Goal: Answer question/provide support: Share knowledge or assist other users

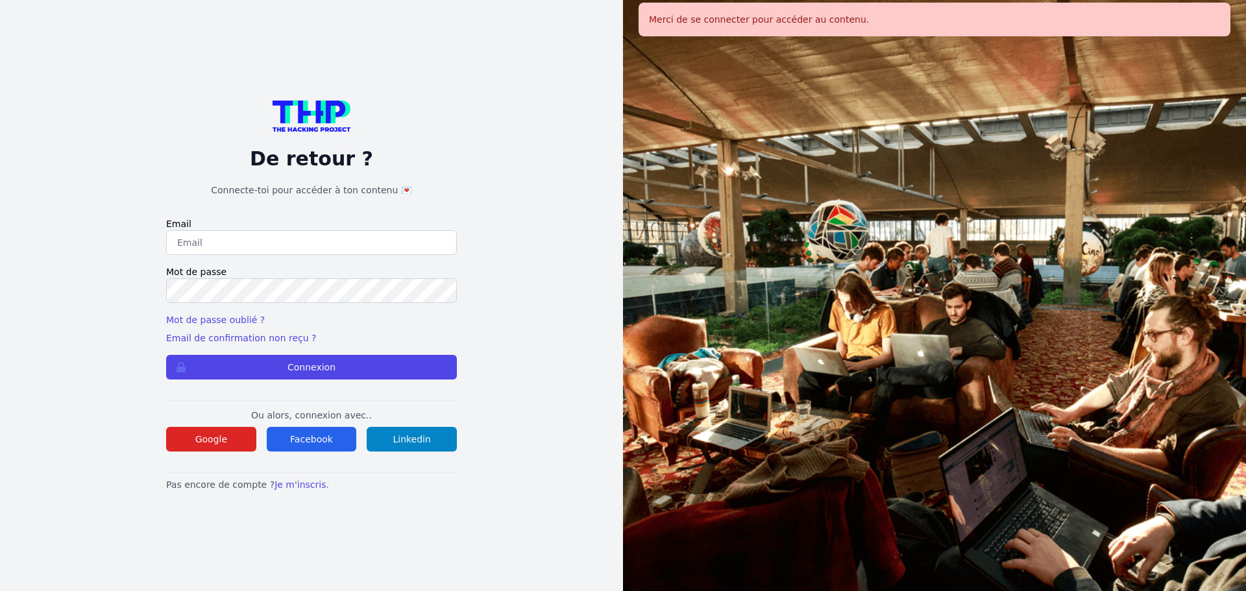
type input "[EMAIL_ADDRESS][DOMAIN_NAME]"
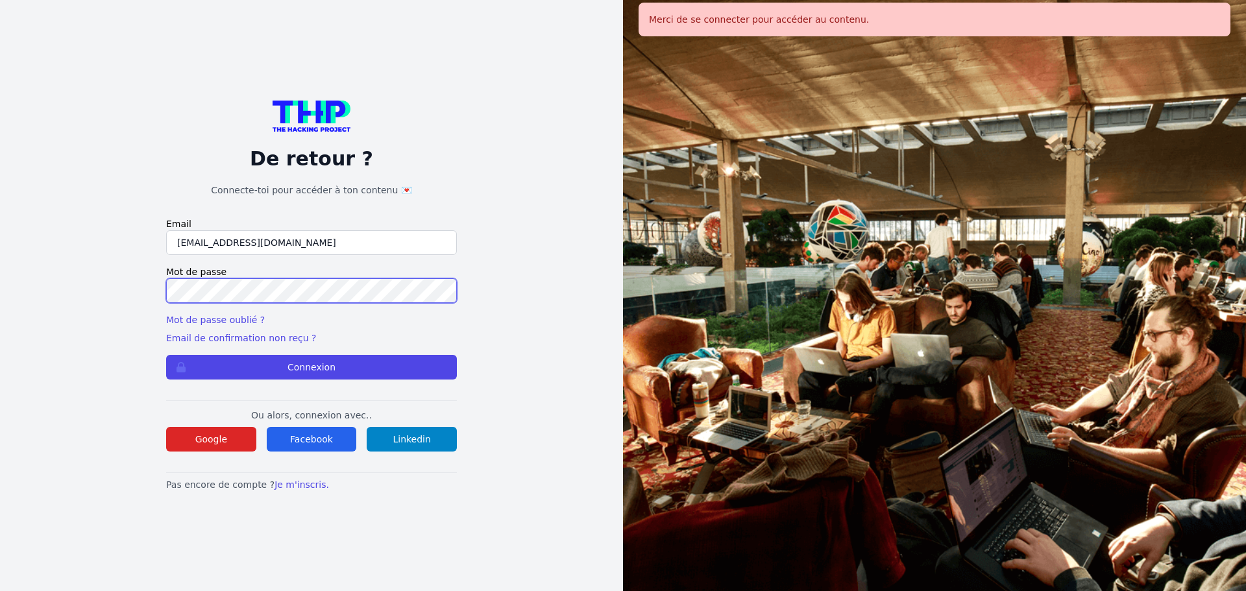
click at [166, 355] on button "Connexion" at bounding box center [311, 367] width 291 height 25
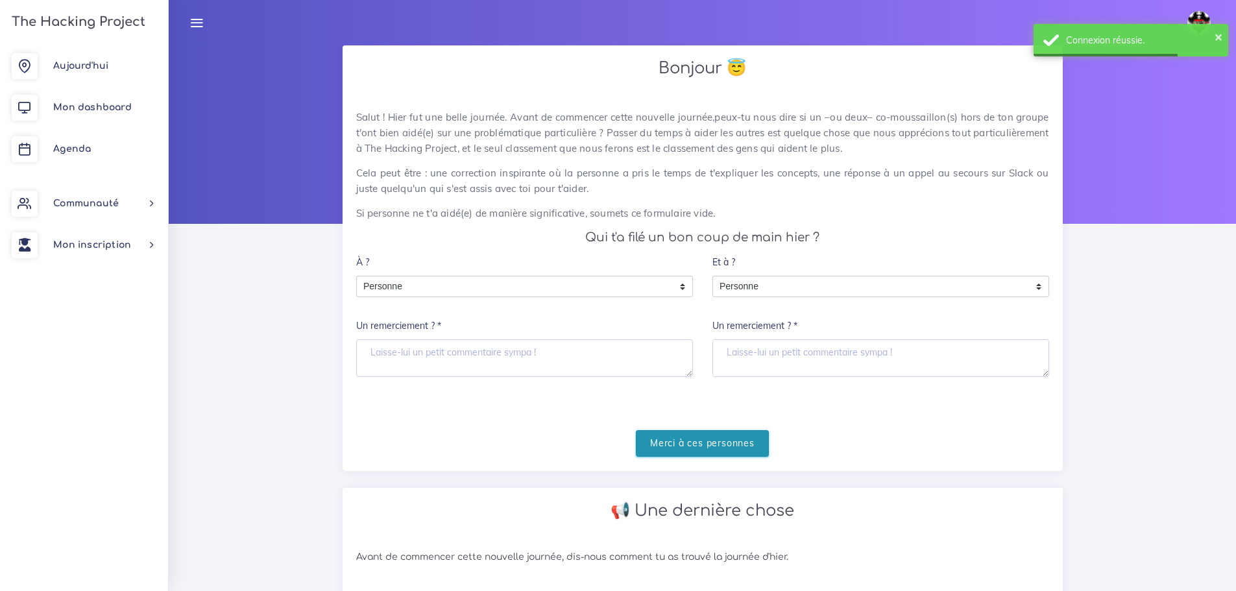
click at [703, 442] on input "Merci à ces personnes" at bounding box center [702, 443] width 133 height 27
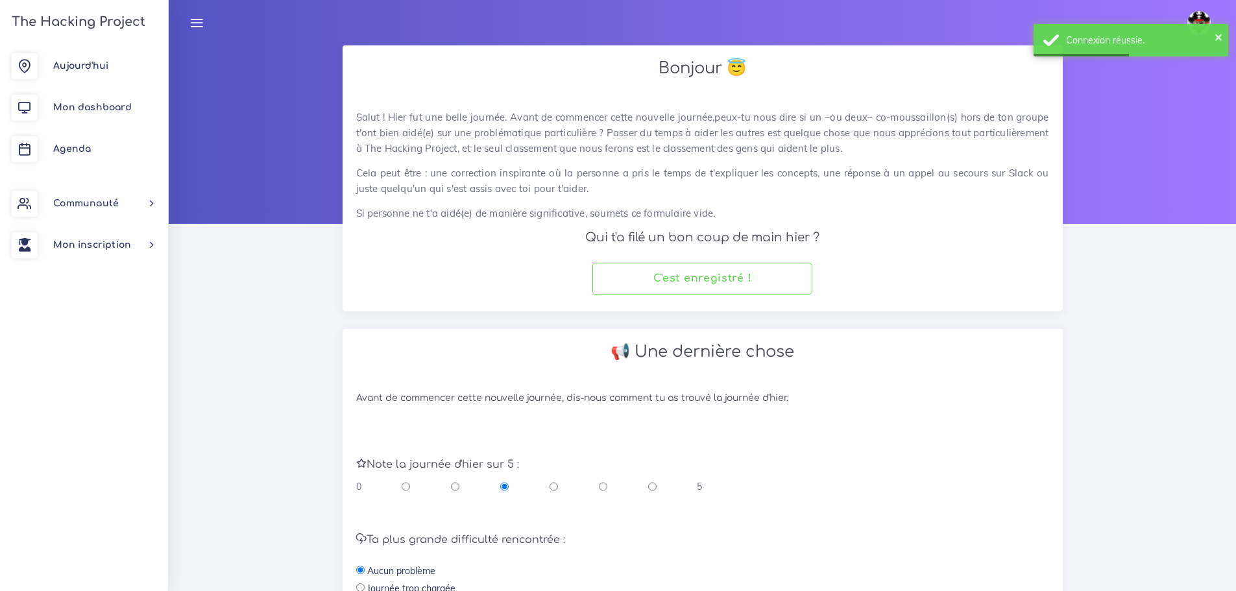
click at [604, 489] on input "radio" at bounding box center [603, 486] width 8 height 13
radio input "true"
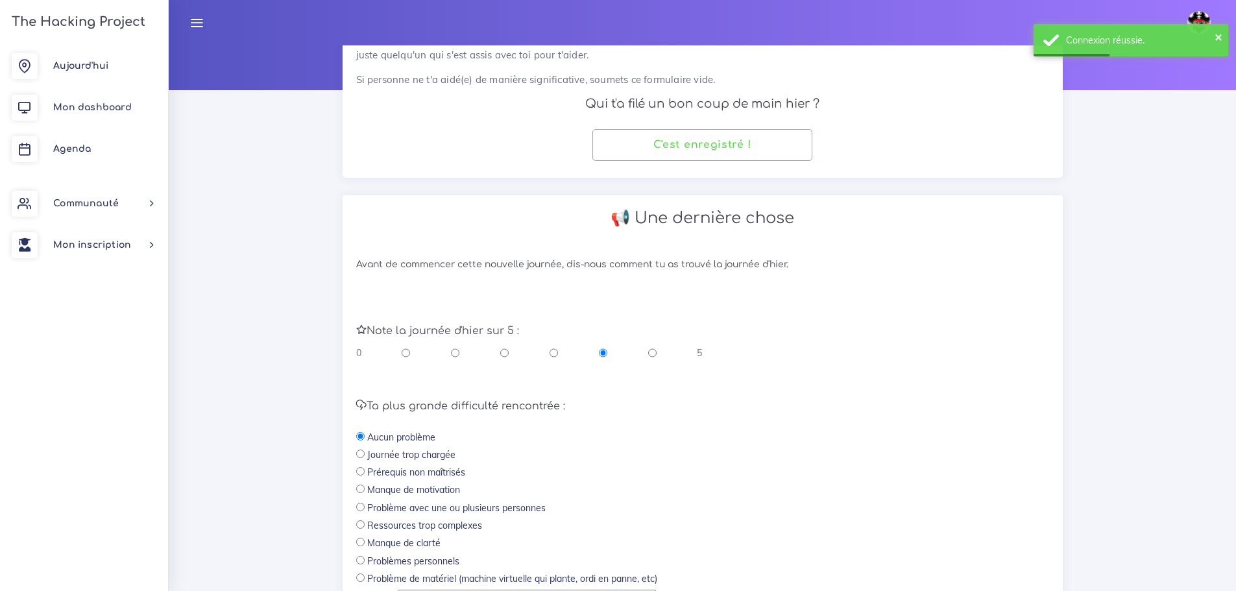
scroll to position [260, 0]
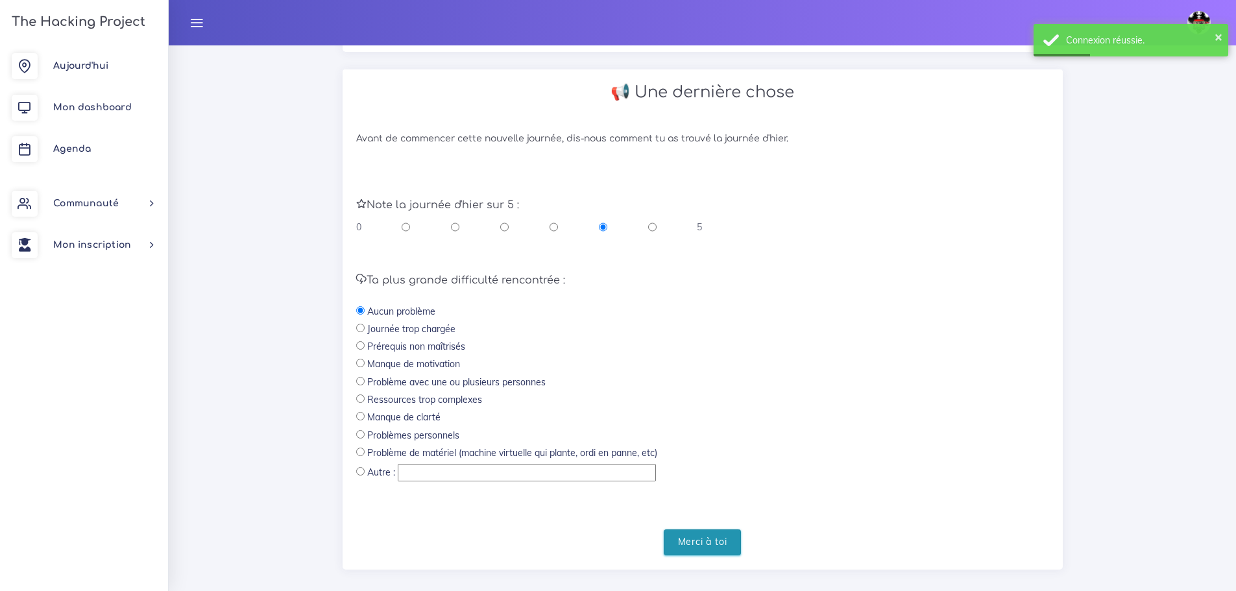
click at [723, 539] on input "Merci à toi" at bounding box center [703, 542] width 78 height 27
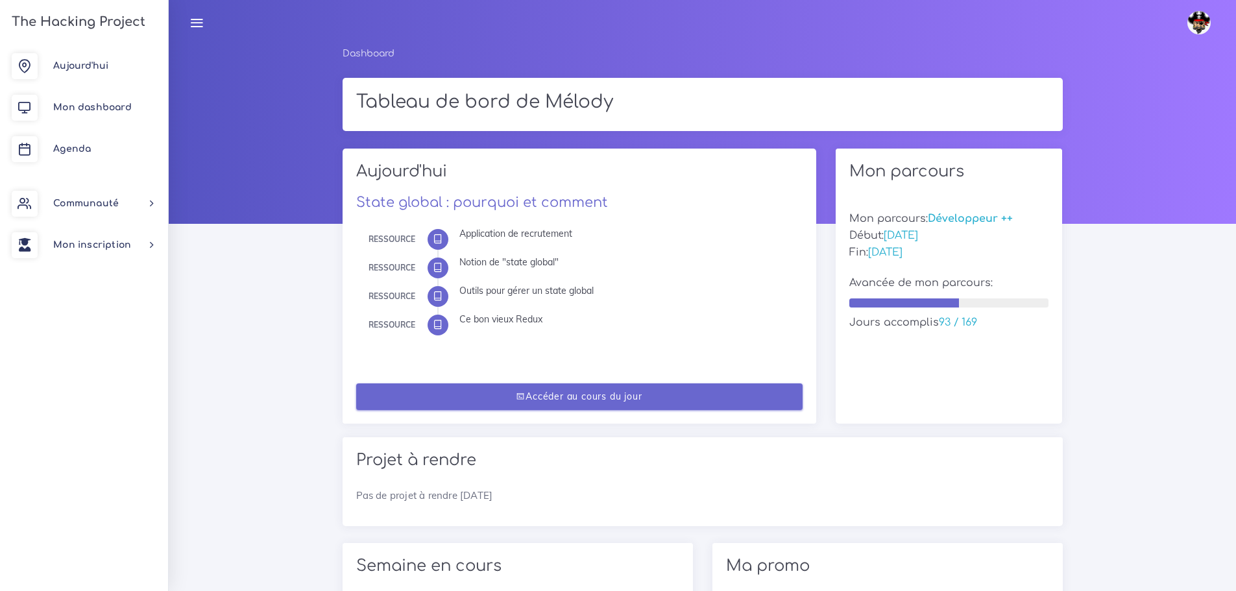
click at [682, 401] on link "Accéder au cours du jour" at bounding box center [579, 396] width 446 height 27
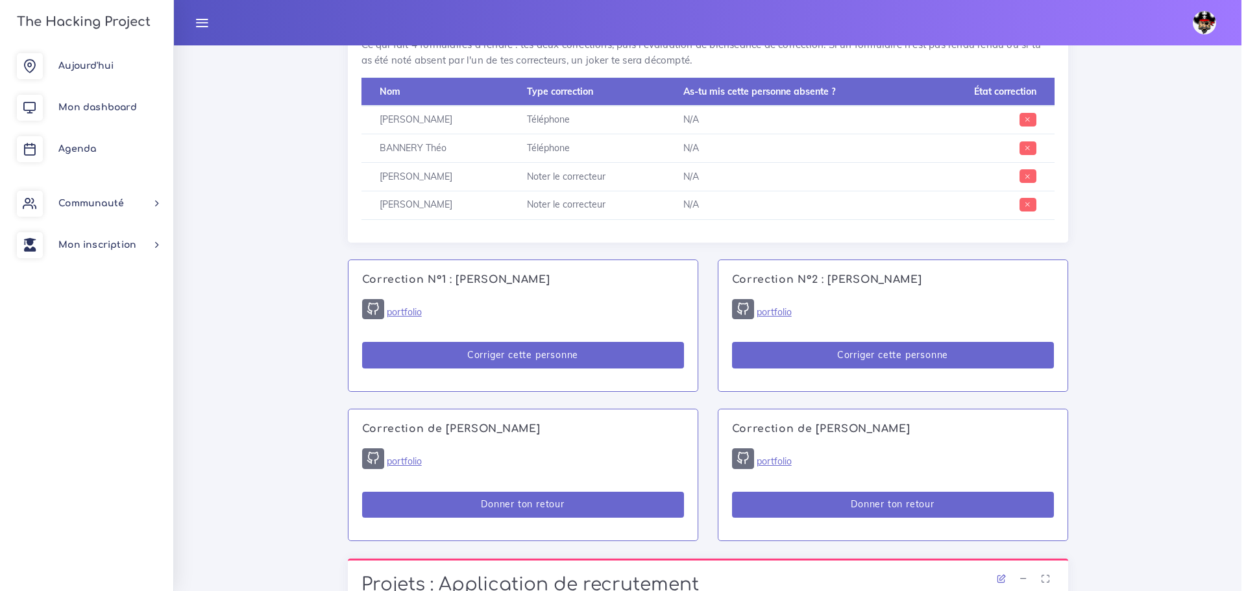
scroll to position [649, 0]
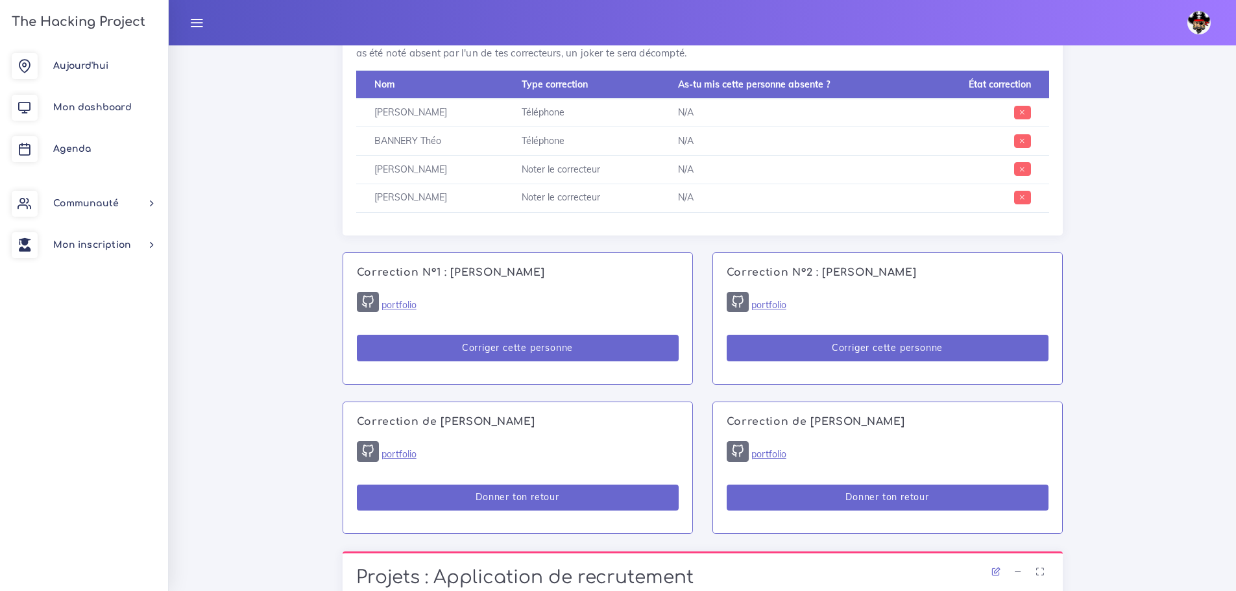
click at [418, 332] on div "Correction N°1 : Bernadette D'ALMEIDA portfolio Corriger cette personne" at bounding box center [517, 318] width 349 height 131
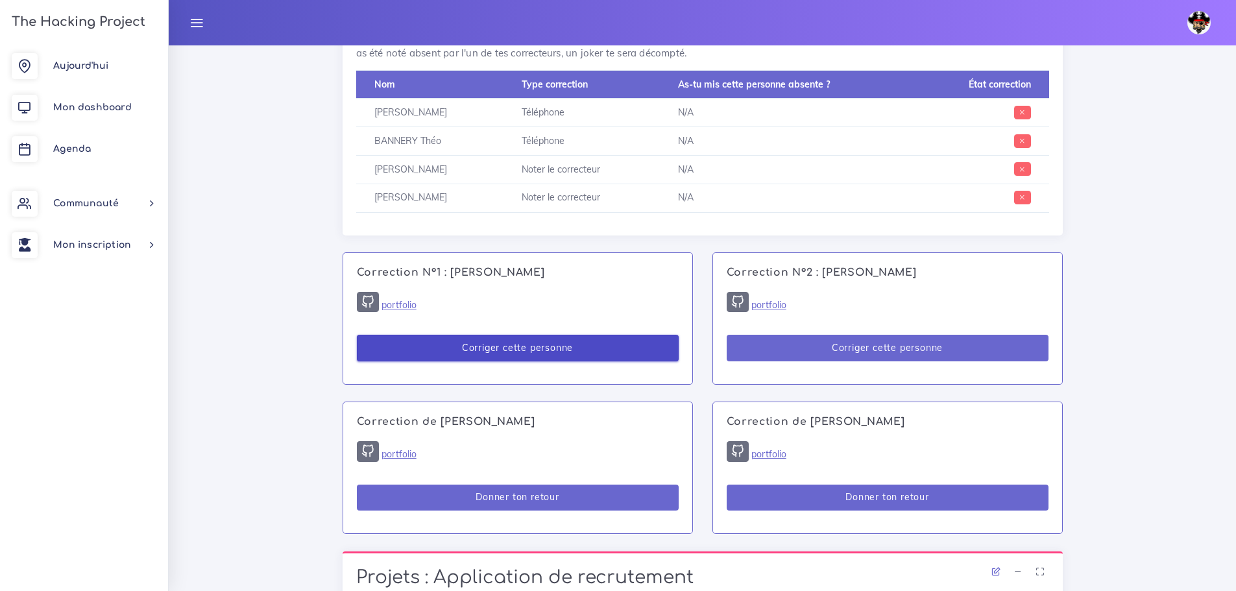
click at [432, 353] on button "Corriger cette personne" at bounding box center [518, 348] width 322 height 27
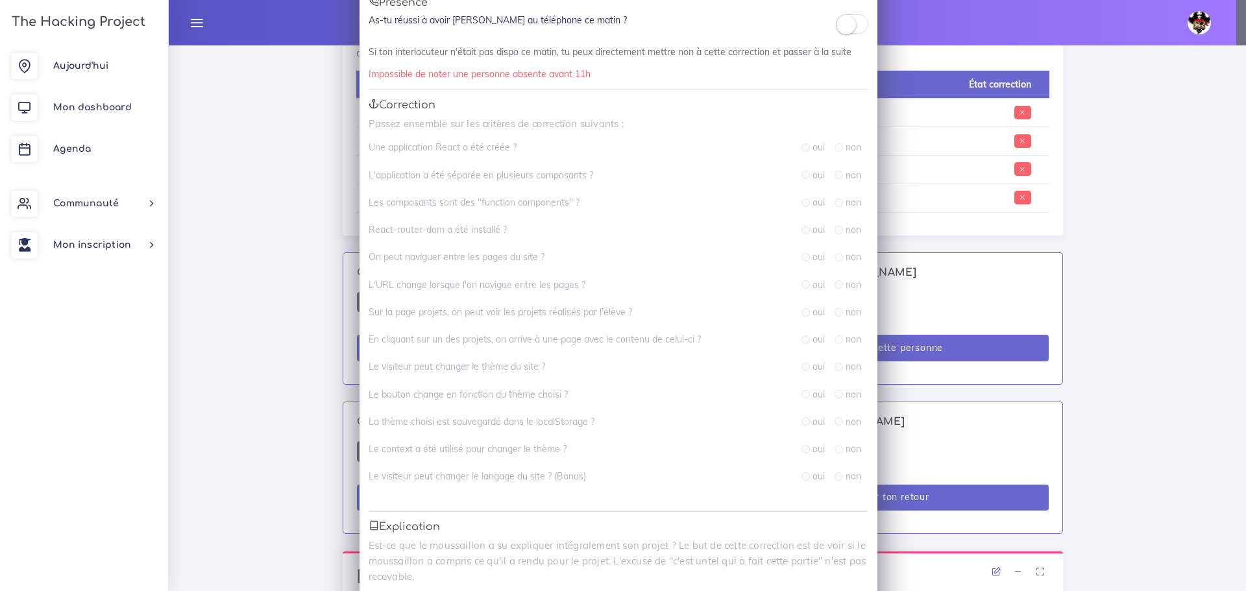
scroll to position [0, 0]
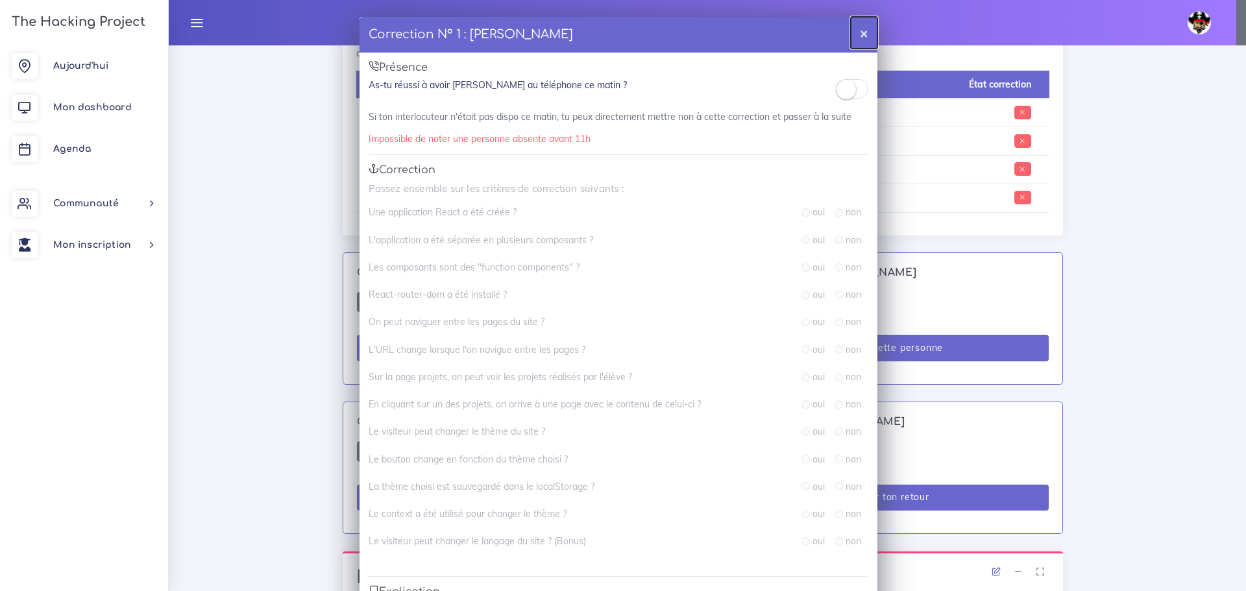
click at [856, 38] on button "×" at bounding box center [864, 33] width 27 height 32
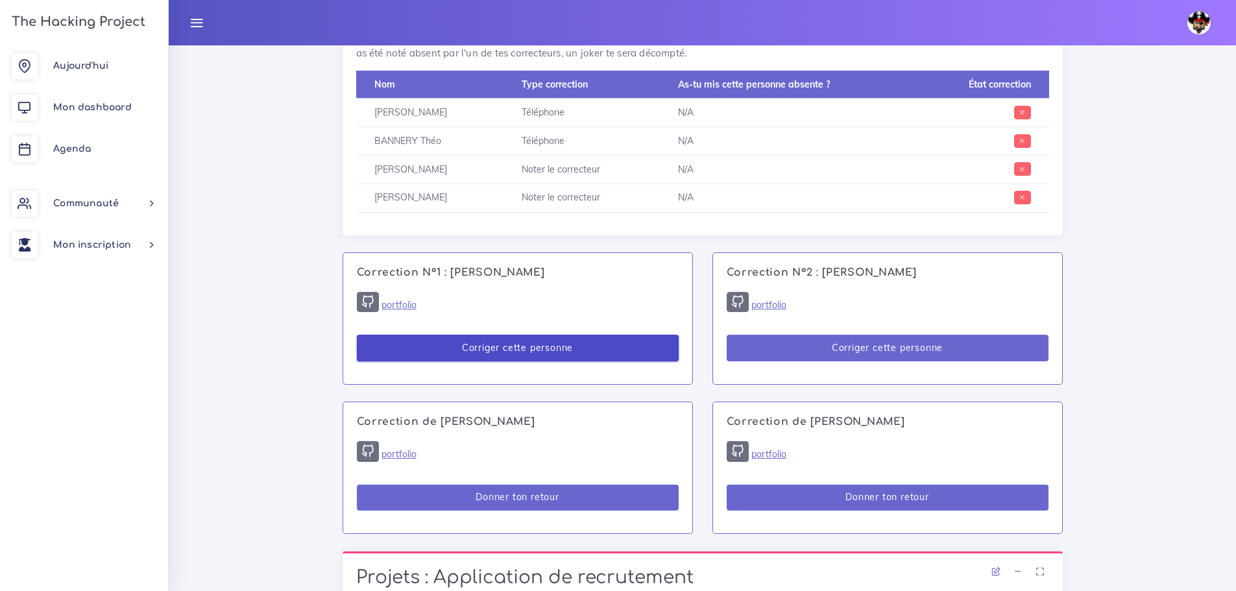
click at [614, 349] on button "Corriger cette personne" at bounding box center [518, 348] width 322 height 27
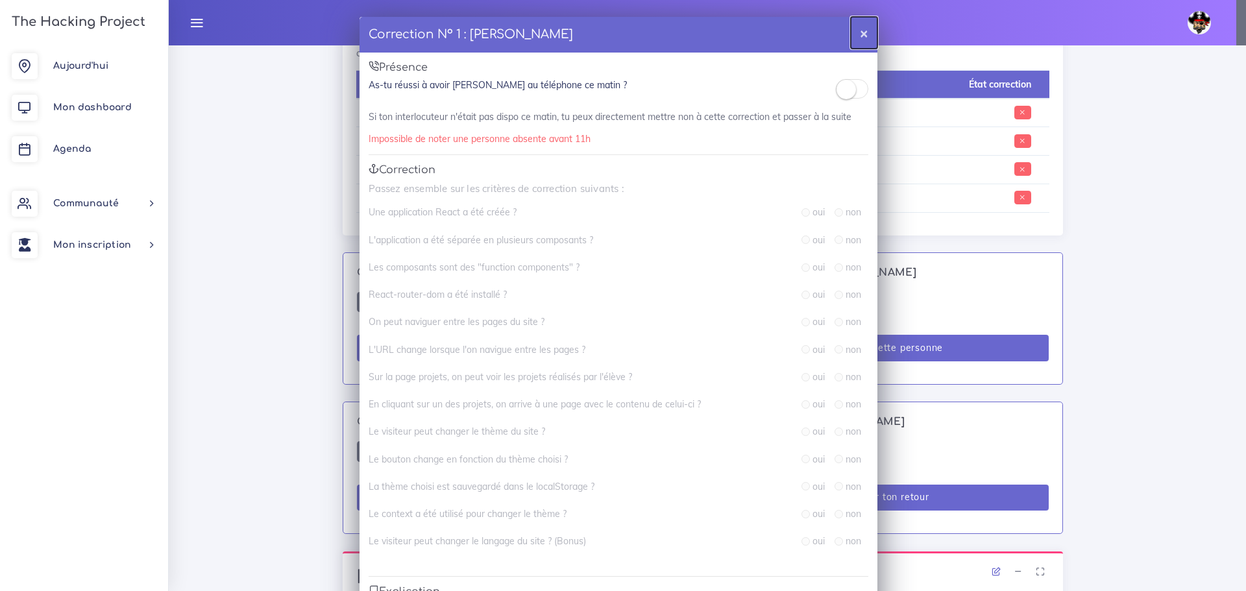
click at [859, 40] on button "×" at bounding box center [864, 33] width 27 height 32
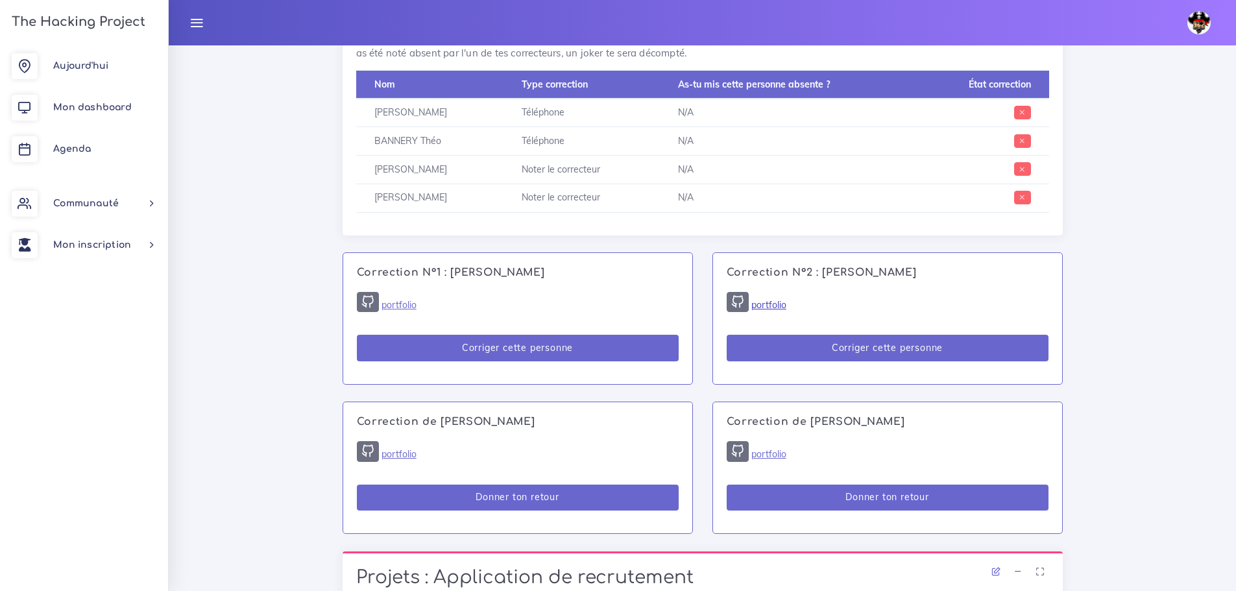
click at [770, 303] on link "portfolio" at bounding box center [768, 305] width 35 height 12
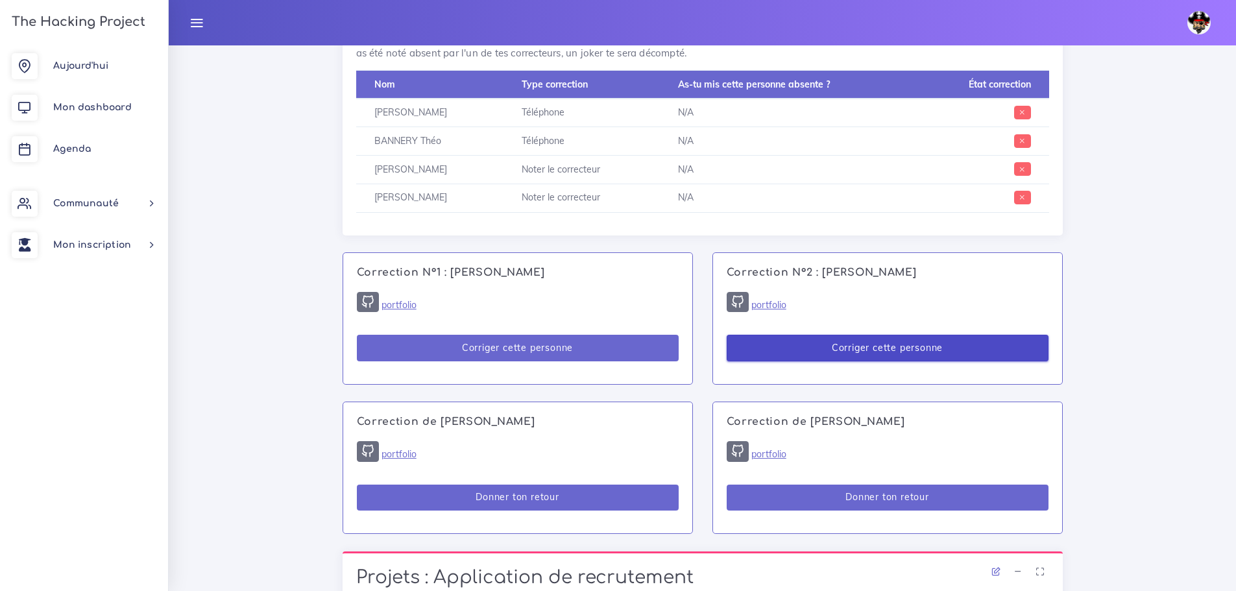
click at [973, 350] on button "Corriger cette personne" at bounding box center [888, 348] width 322 height 27
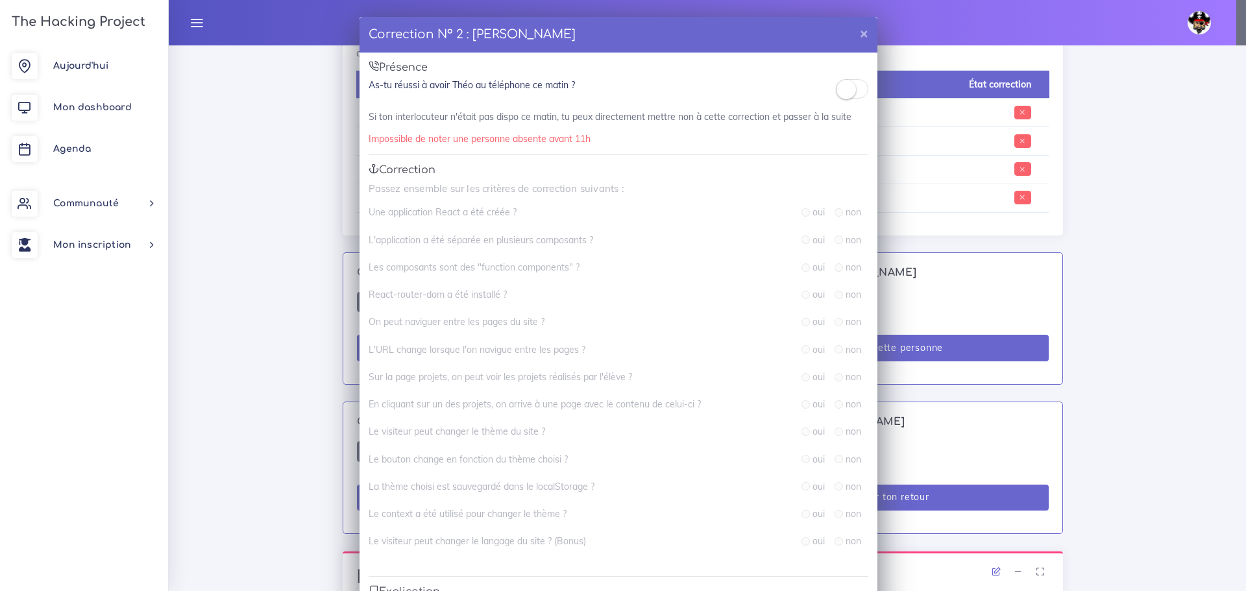
click at [836, 89] on small at bounding box center [845, 89] width 19 height 19
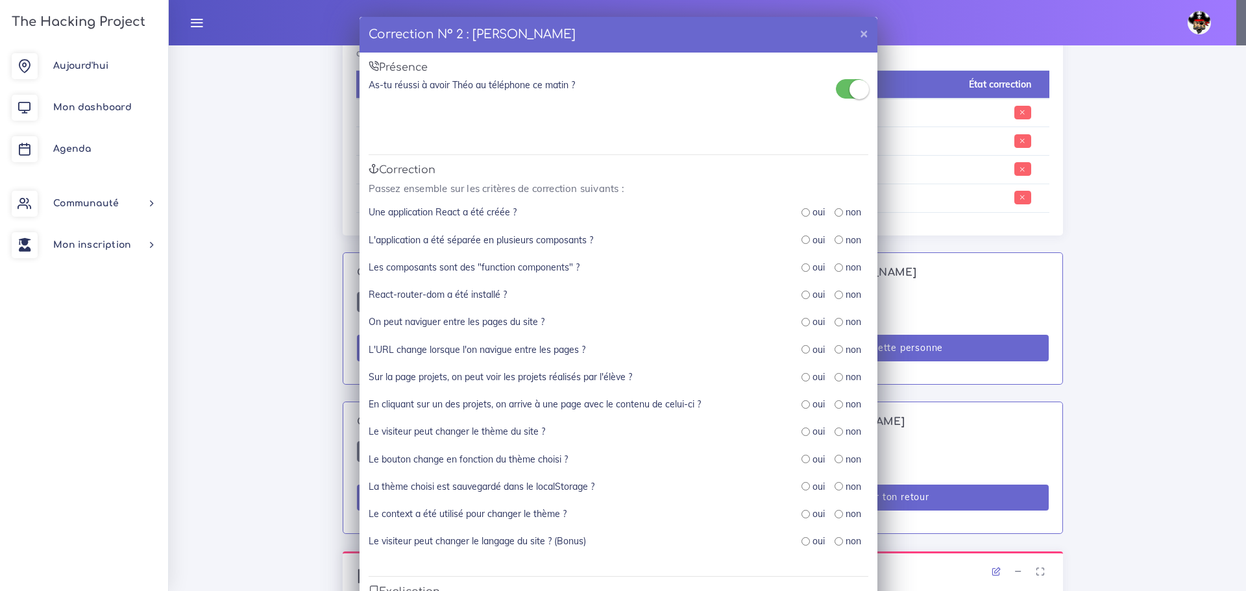
click at [803, 210] on input "radio" at bounding box center [805, 212] width 8 height 8
radio input "true"
click at [834, 237] on input "radio" at bounding box center [838, 240] width 8 height 8
radio input "true"
click at [834, 267] on input "radio" at bounding box center [838, 267] width 8 height 8
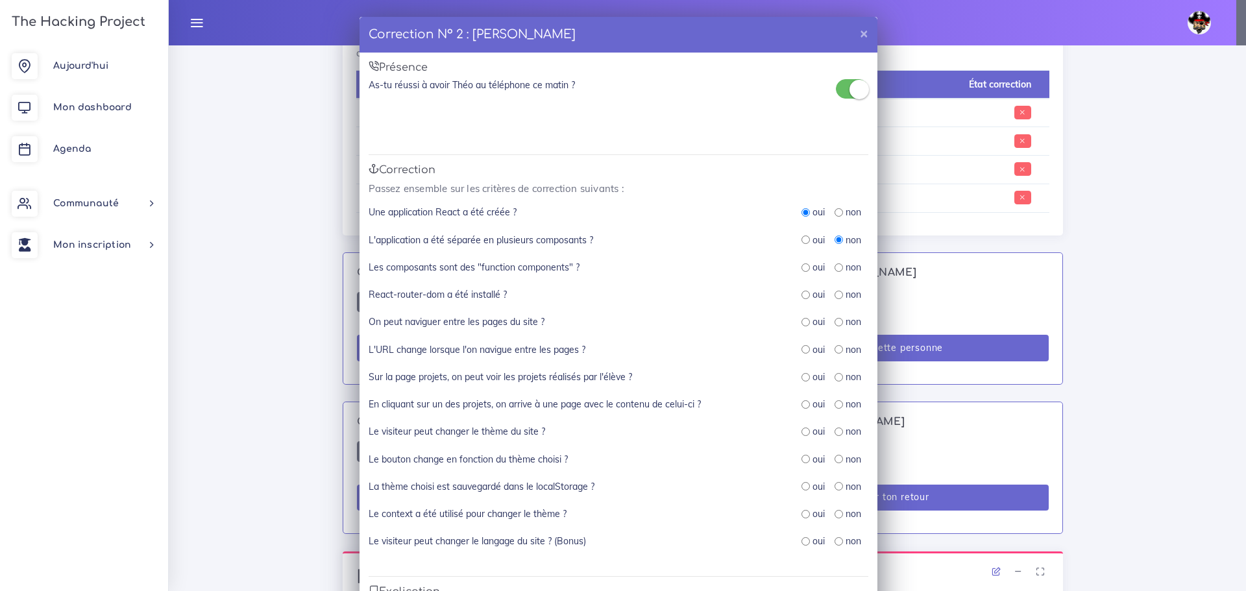
radio input "true"
click at [835, 297] on input "radio" at bounding box center [838, 295] width 8 height 8
radio input "true"
click at [834, 322] on input "radio" at bounding box center [838, 322] width 8 height 8
radio input "true"
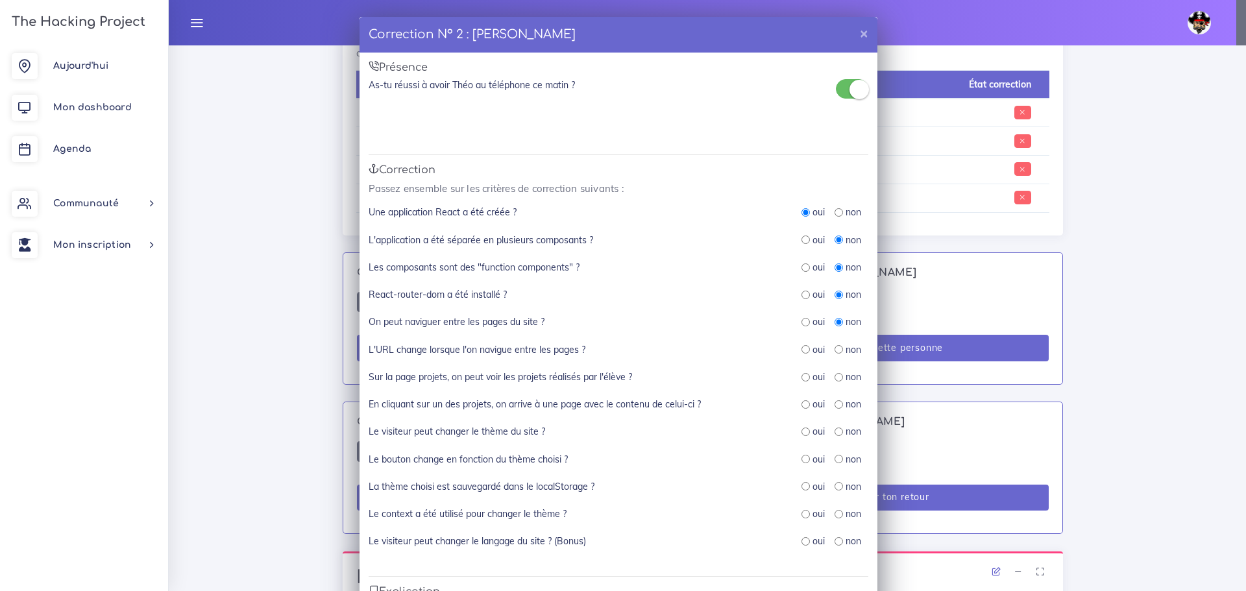
click at [827, 357] on div "oui non" at bounding box center [834, 350] width 67 height 14
click at [834, 351] on input "radio" at bounding box center [838, 349] width 8 height 8
radio input "true"
click at [834, 382] on div "non" at bounding box center [847, 376] width 27 height 13
click at [834, 376] on input "radio" at bounding box center [838, 377] width 8 height 8
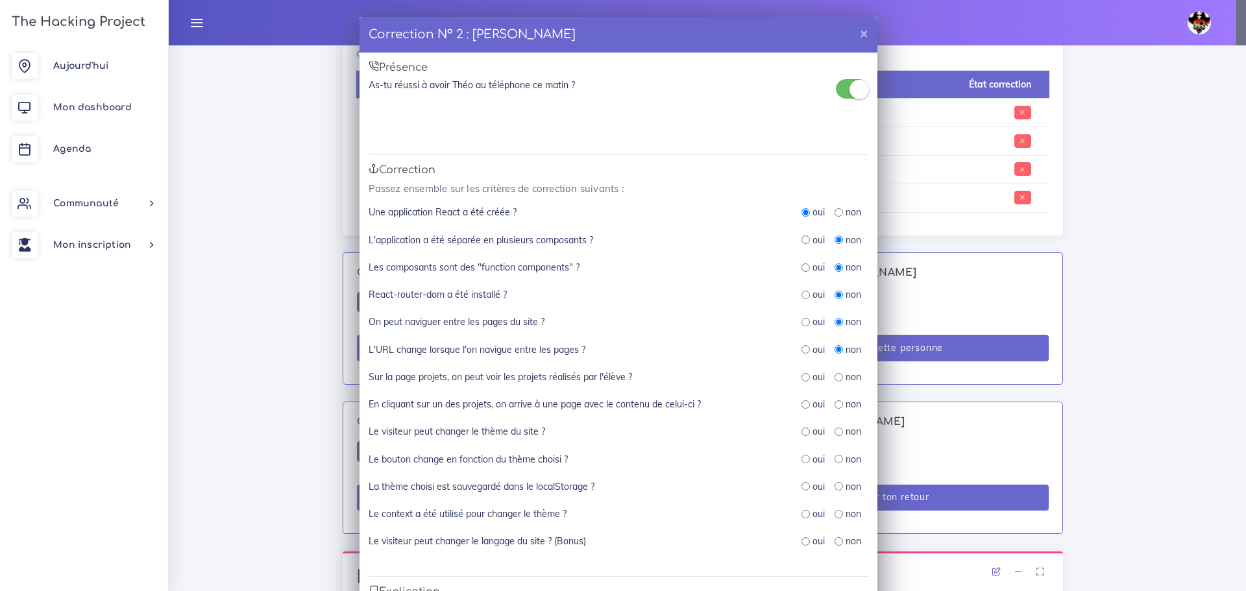
radio input "true"
click at [835, 402] on input "radio" at bounding box center [838, 404] width 8 height 8
radio input "true"
click at [834, 428] on input "radio" at bounding box center [838, 432] width 8 height 8
radio input "true"
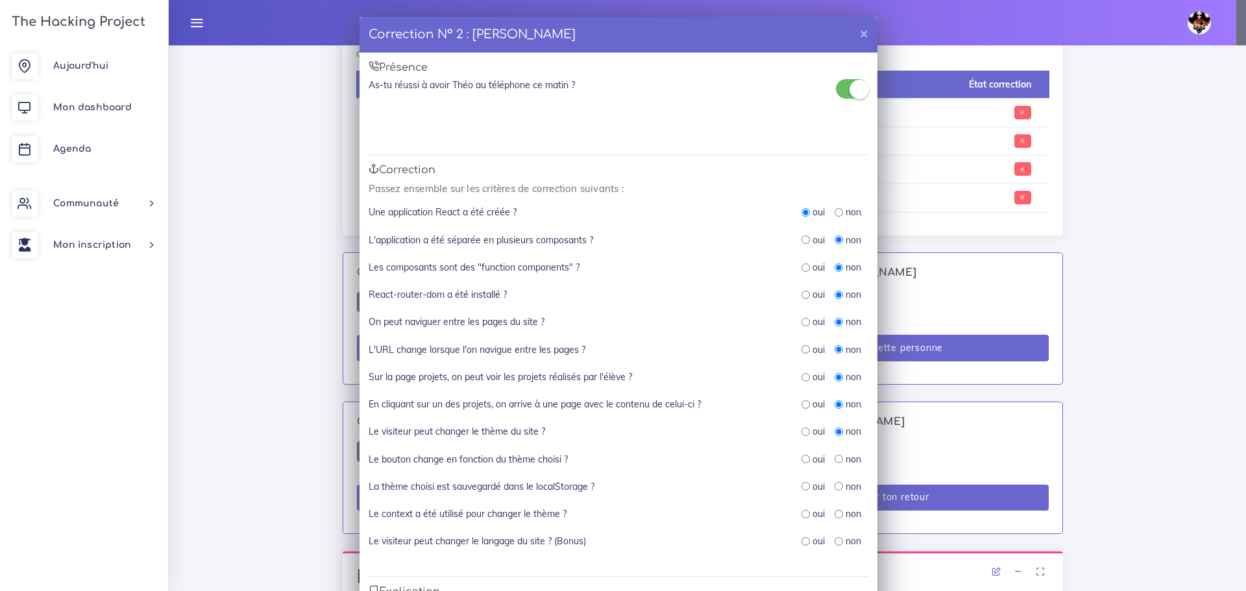
click at [834, 456] on input "radio" at bounding box center [838, 459] width 8 height 8
radio input "true"
click at [834, 485] on input "radio" at bounding box center [838, 486] width 8 height 8
radio input "true"
click at [834, 514] on input "radio" at bounding box center [838, 514] width 8 height 8
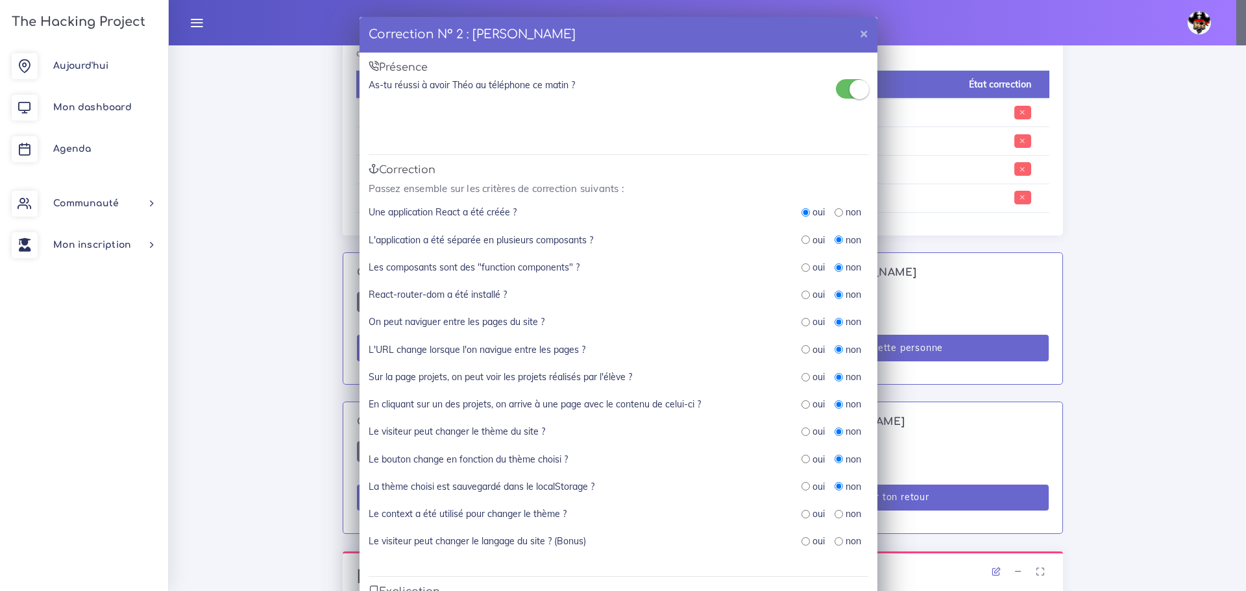
radio input "true"
click at [836, 540] on input "radio" at bounding box center [838, 541] width 8 height 8
radio input "true"
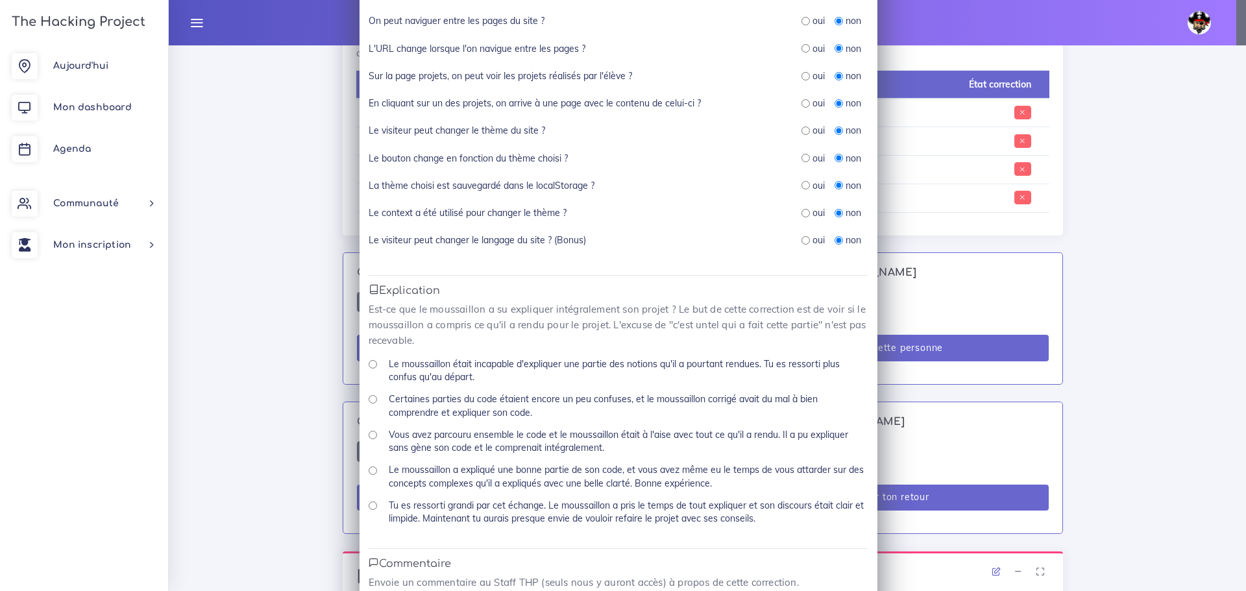
scroll to position [324, 0]
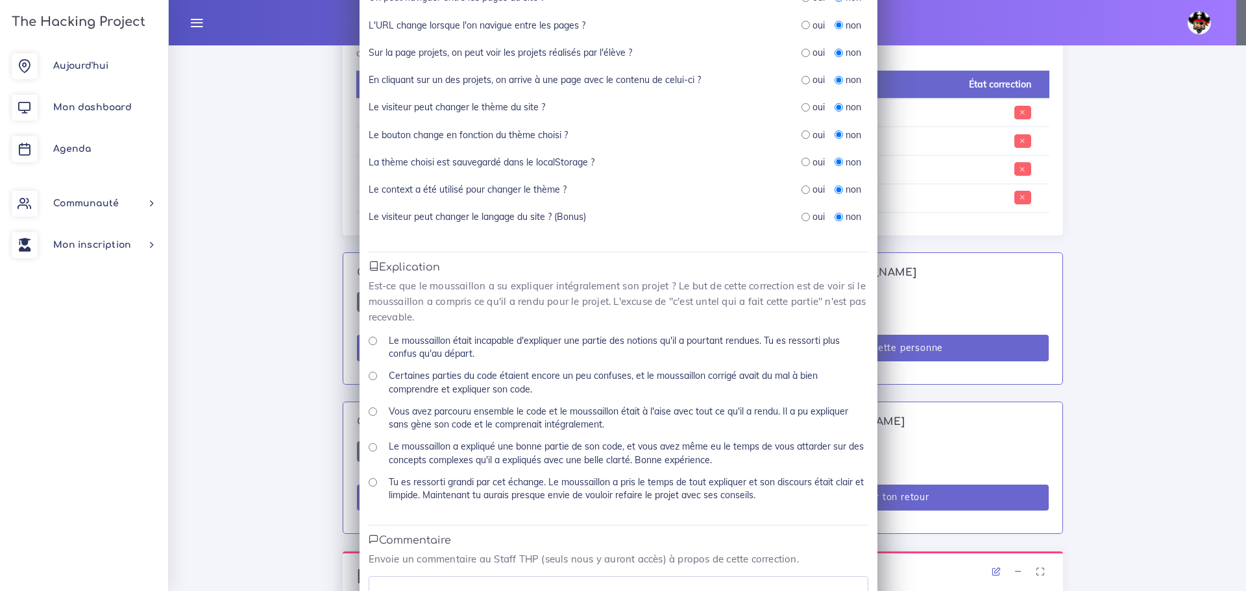
click at [369, 412] on input "Vous avez parcouru ensemble le code et le moussaillon était à l'aise avec tout …" at bounding box center [373, 411] width 8 height 8
radio input "true"
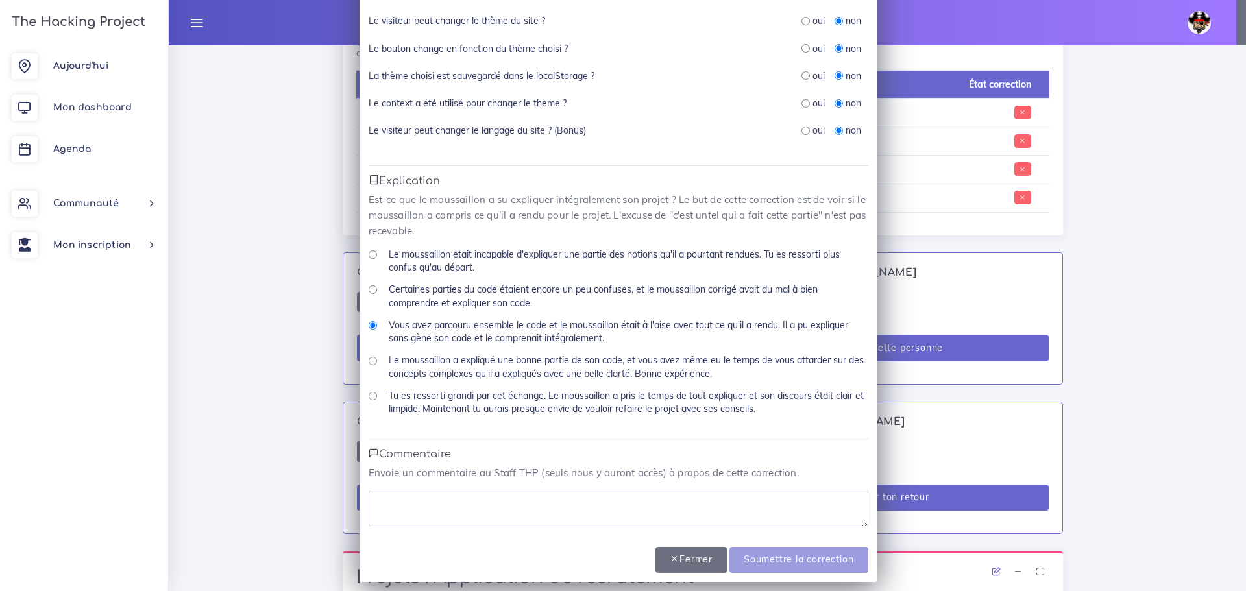
scroll to position [419, 0]
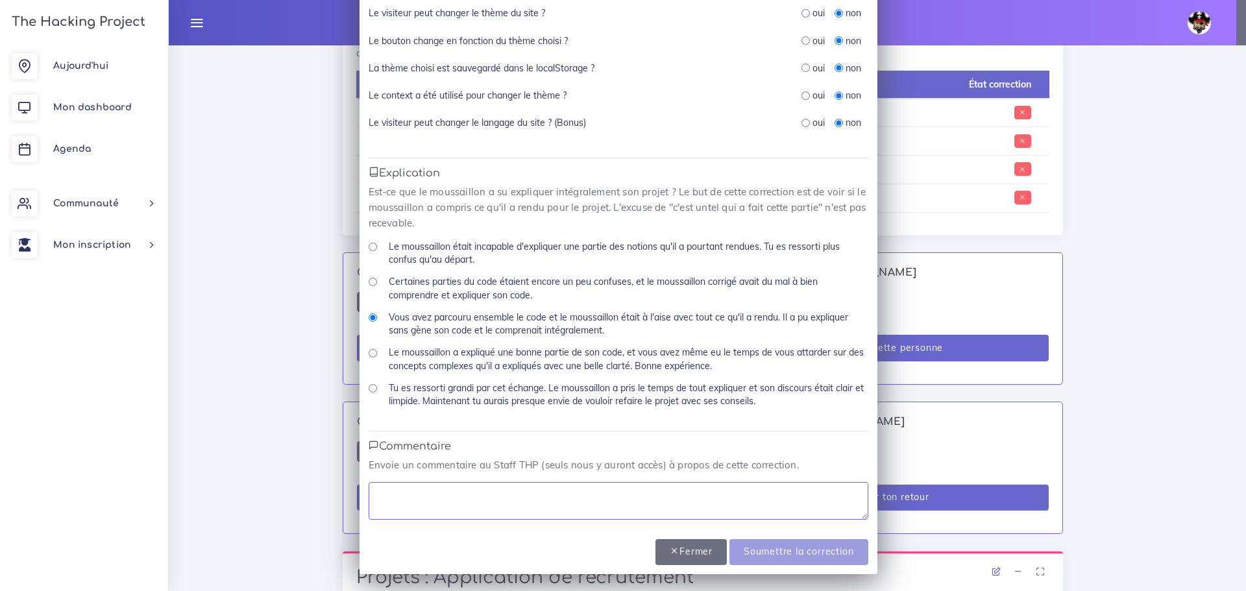
click at [440, 498] on textarea at bounding box center [619, 501] width 500 height 38
click at [448, 501] on textarea at bounding box center [619, 501] width 500 height 38
click at [409, 496] on textarea "à commncé sur" at bounding box center [619, 501] width 500 height 38
click at [468, 493] on textarea "à commencé sur" at bounding box center [619, 501] width 500 height 38
type textarea "à commencé sur rust mais n'a pas terminé"
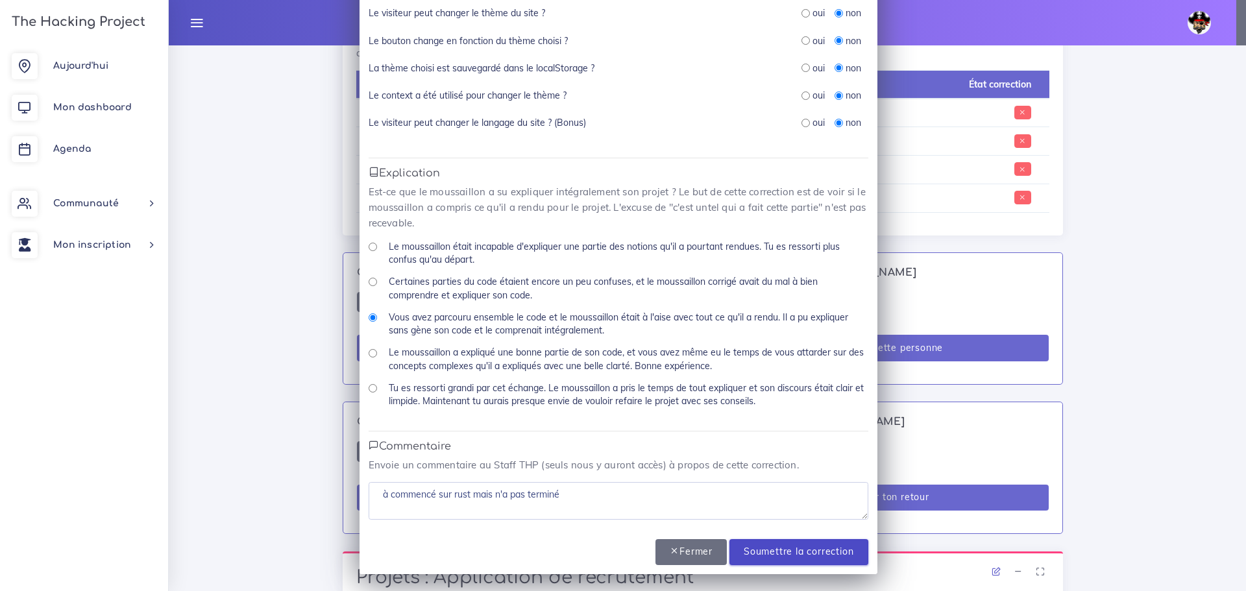
click at [777, 547] on input "Soumettre la correction" at bounding box center [798, 552] width 138 height 27
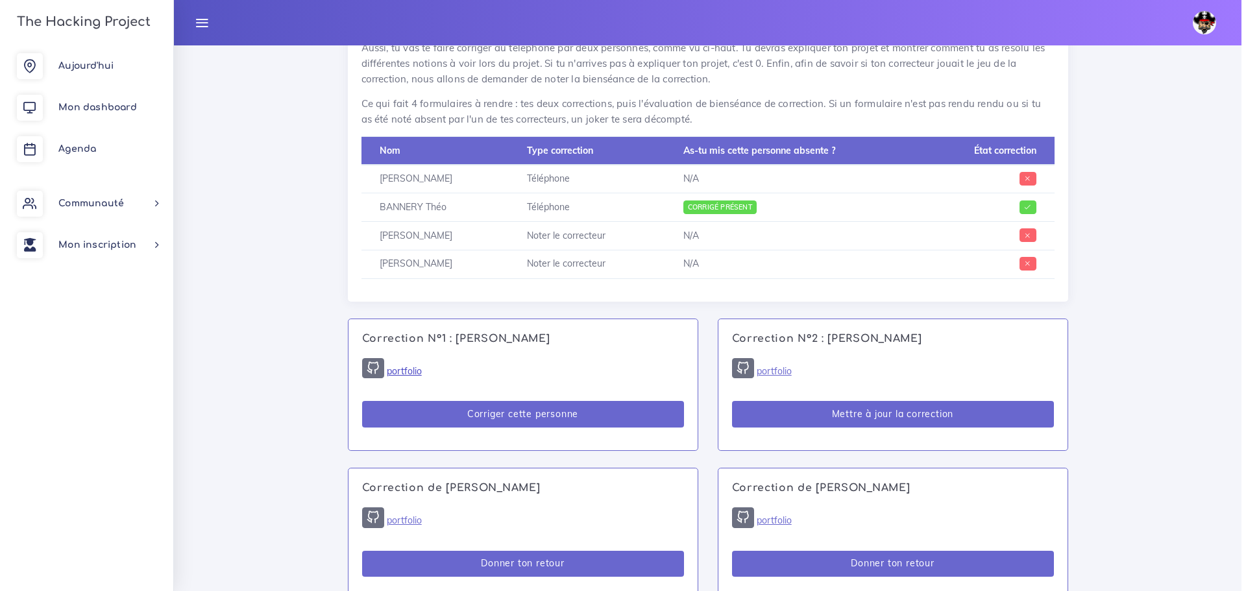
scroll to position [648, 0]
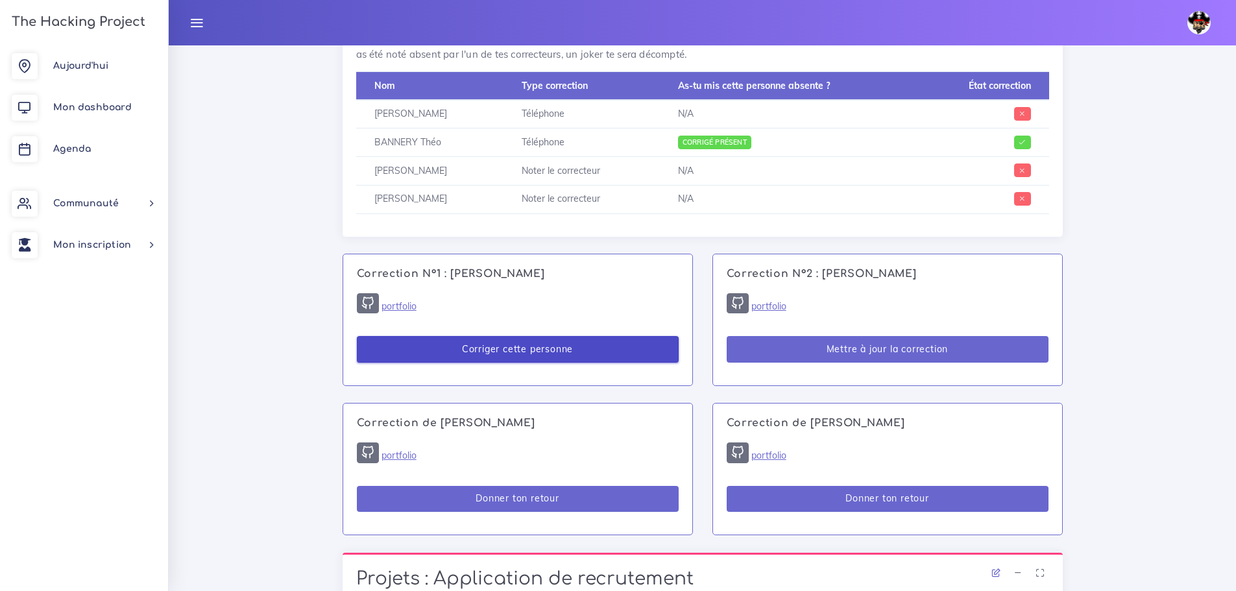
click at [591, 348] on button "Corriger cette personne" at bounding box center [518, 349] width 322 height 27
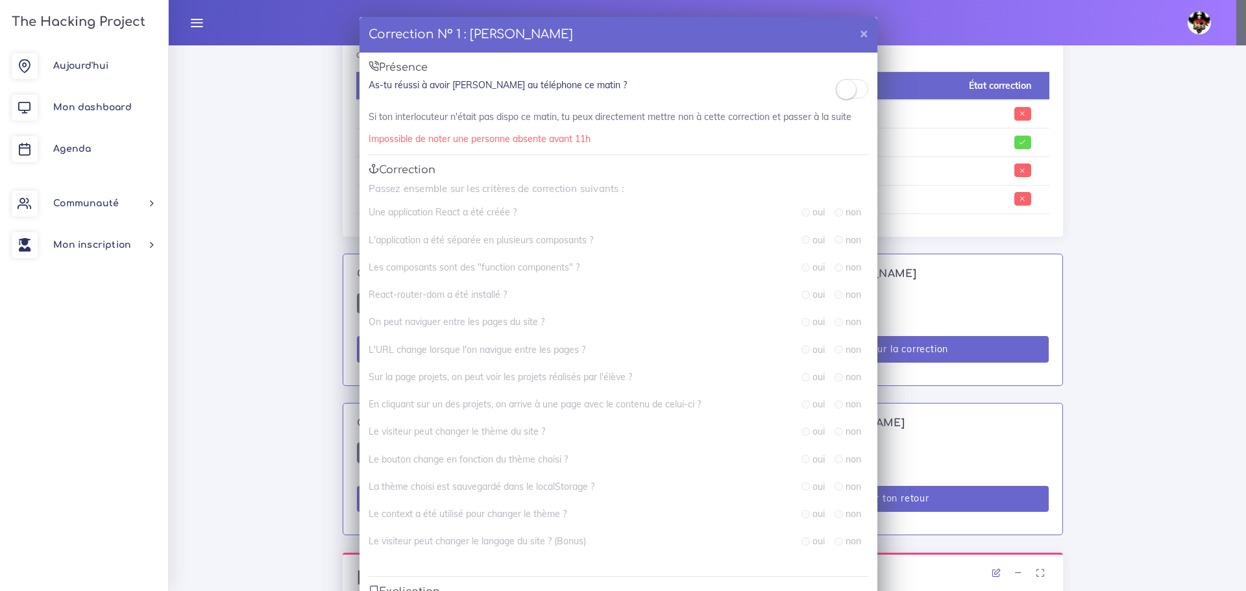
click at [844, 92] on small at bounding box center [845, 89] width 19 height 19
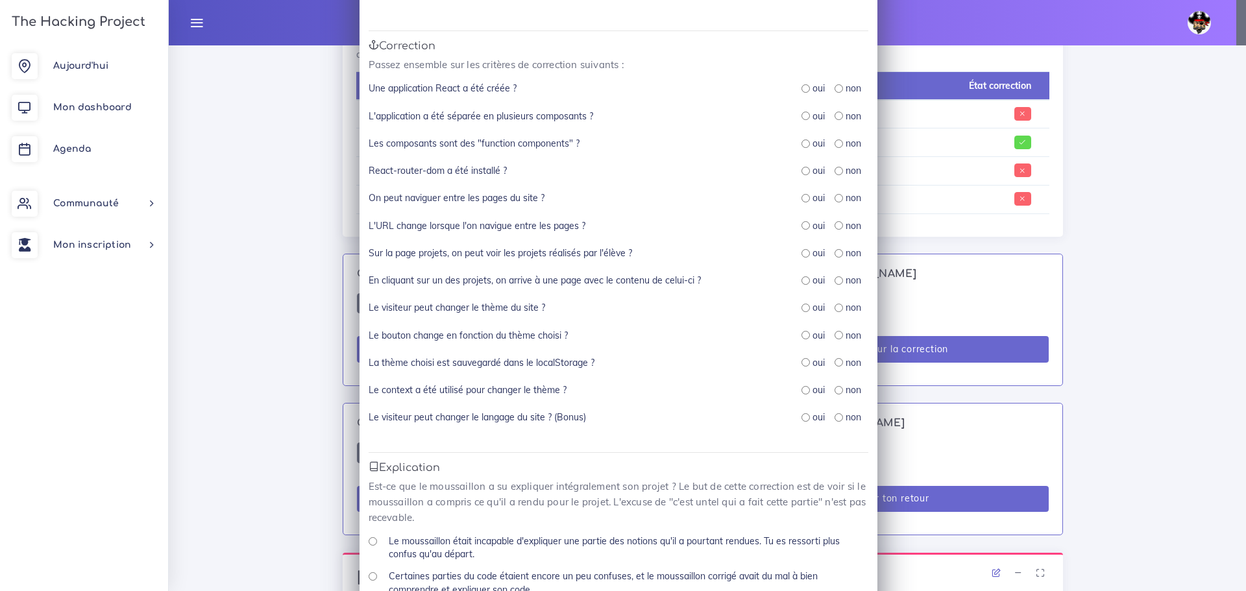
scroll to position [94, 0]
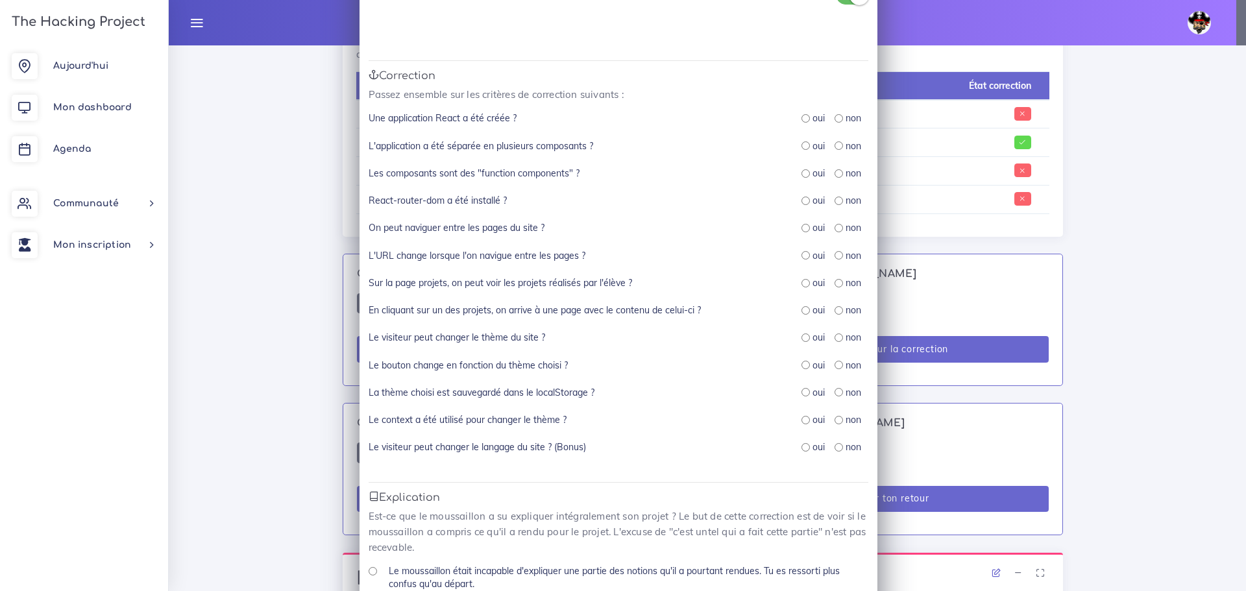
click at [801, 121] on input "radio" at bounding box center [805, 118] width 8 height 8
radio input "true"
click at [802, 365] on input "radio" at bounding box center [805, 365] width 8 height 8
radio input "true"
click at [801, 334] on input "radio" at bounding box center [805, 338] width 8 height 8
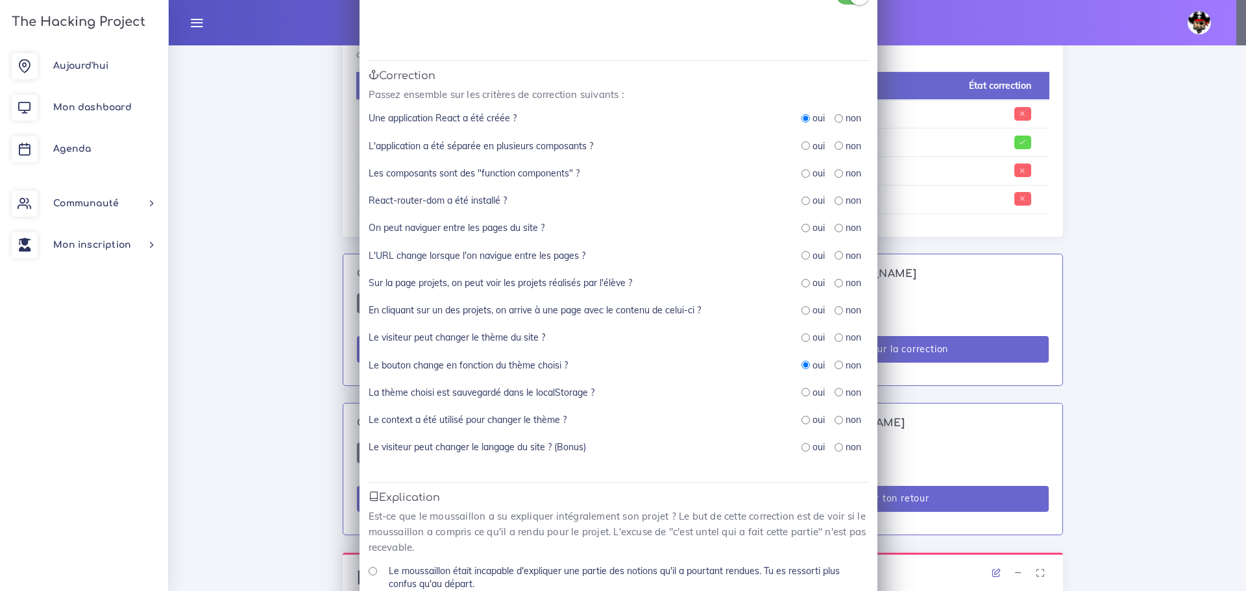
radio input "true"
click at [801, 281] on input "radio" at bounding box center [805, 283] width 8 height 8
radio input "true"
click at [801, 307] on input "radio" at bounding box center [805, 310] width 8 height 8
radio input "true"
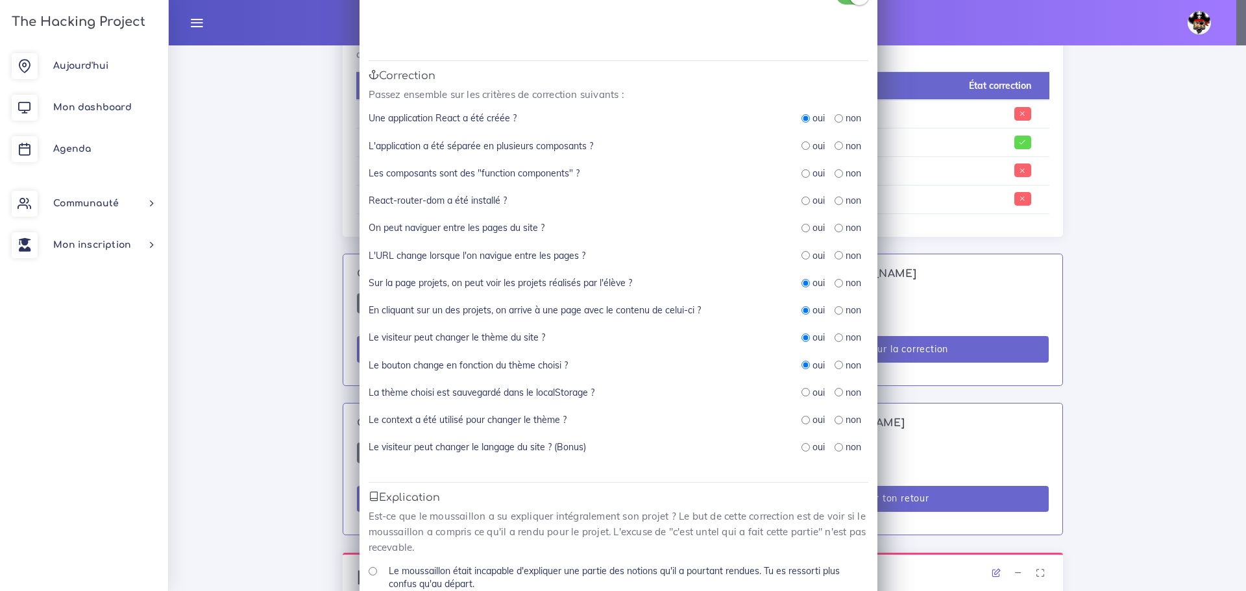
click at [801, 201] on input "radio" at bounding box center [805, 201] width 8 height 8
radio input "true"
click at [805, 174] on div "oui" at bounding box center [812, 173] width 23 height 13
click at [803, 146] on input "radio" at bounding box center [805, 145] width 8 height 8
radio input "true"
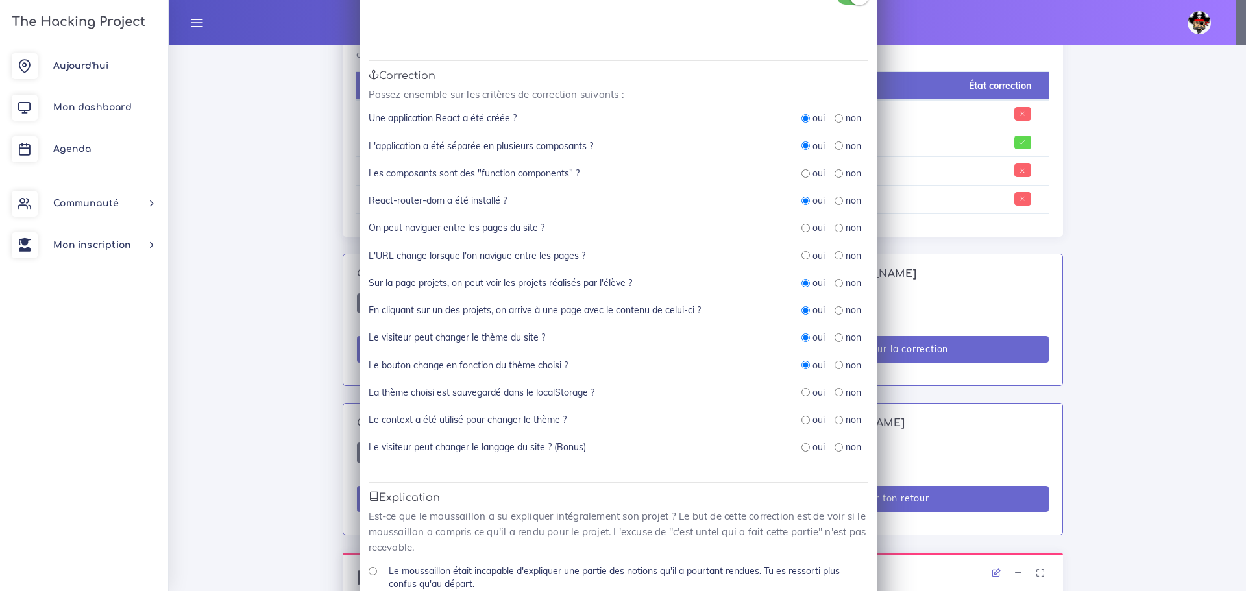
click at [801, 165] on div "L'application a été séparée en plusieurs composants ? oui non" at bounding box center [619, 153] width 500 height 27
click at [801, 173] on input "radio" at bounding box center [805, 173] width 8 height 8
radio input "true"
click at [801, 226] on input "radio" at bounding box center [805, 228] width 8 height 8
radio input "true"
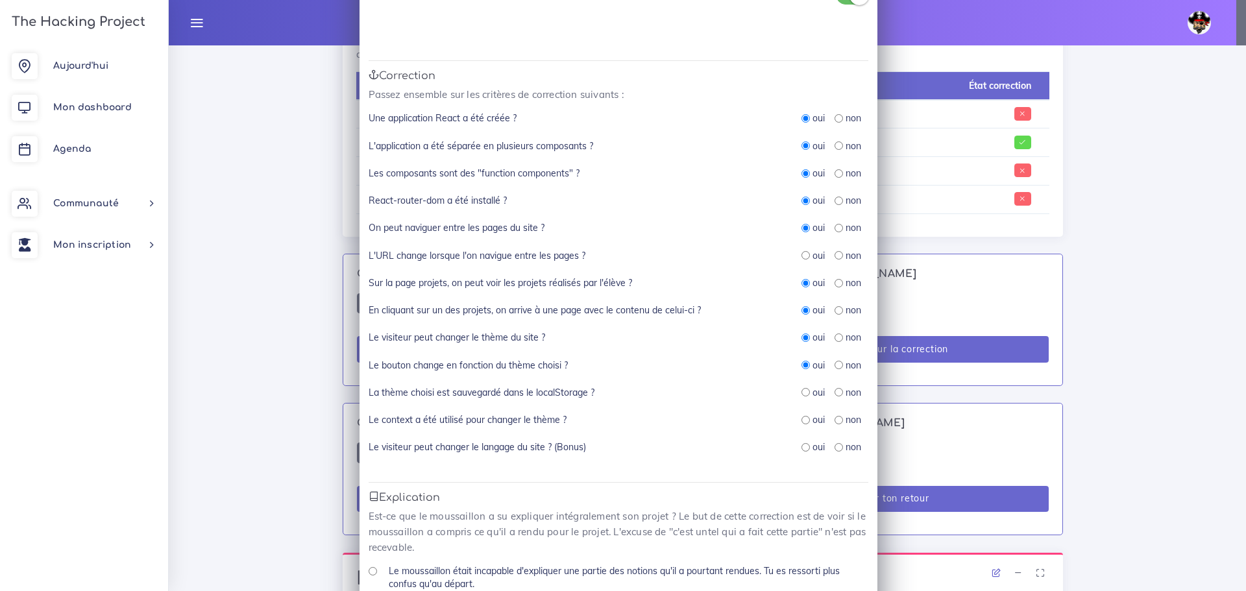
click at [801, 419] on input "radio" at bounding box center [805, 420] width 8 height 8
radio input "true"
click at [802, 389] on input "radio" at bounding box center [805, 392] width 8 height 8
radio input "true"
click at [801, 392] on input "radio" at bounding box center [805, 392] width 8 height 8
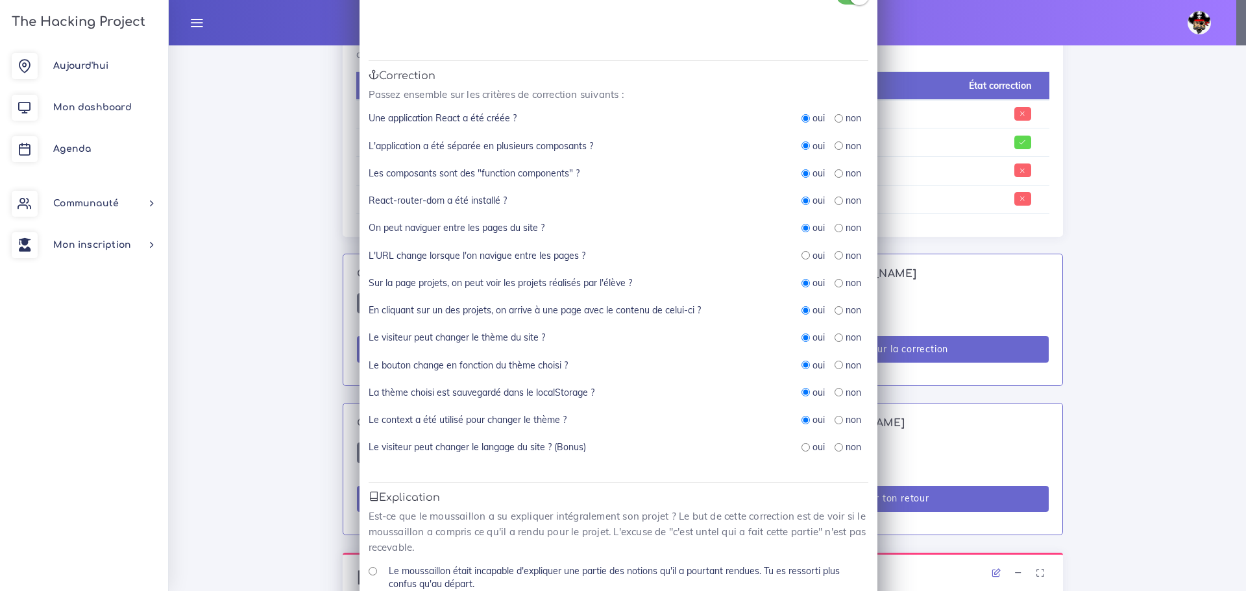
click at [801, 255] on input "radio" at bounding box center [805, 255] width 8 height 8
radio input "true"
click at [801, 446] on input "radio" at bounding box center [805, 447] width 8 height 8
radio input "true"
click at [834, 448] on input "radio" at bounding box center [838, 447] width 8 height 8
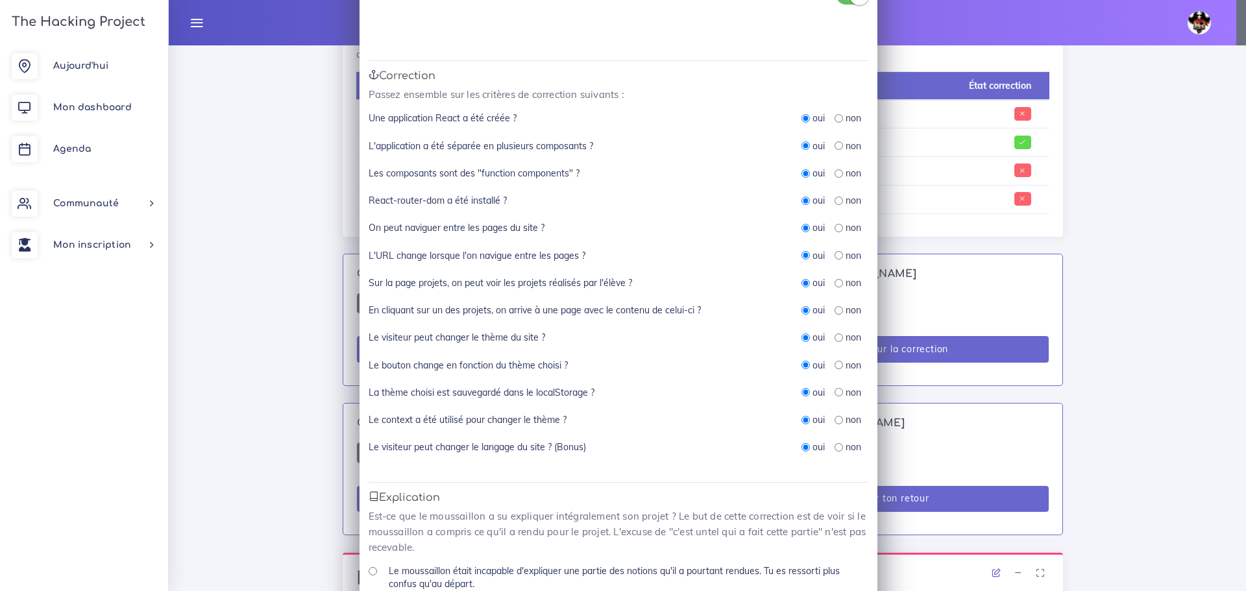
radio input "true"
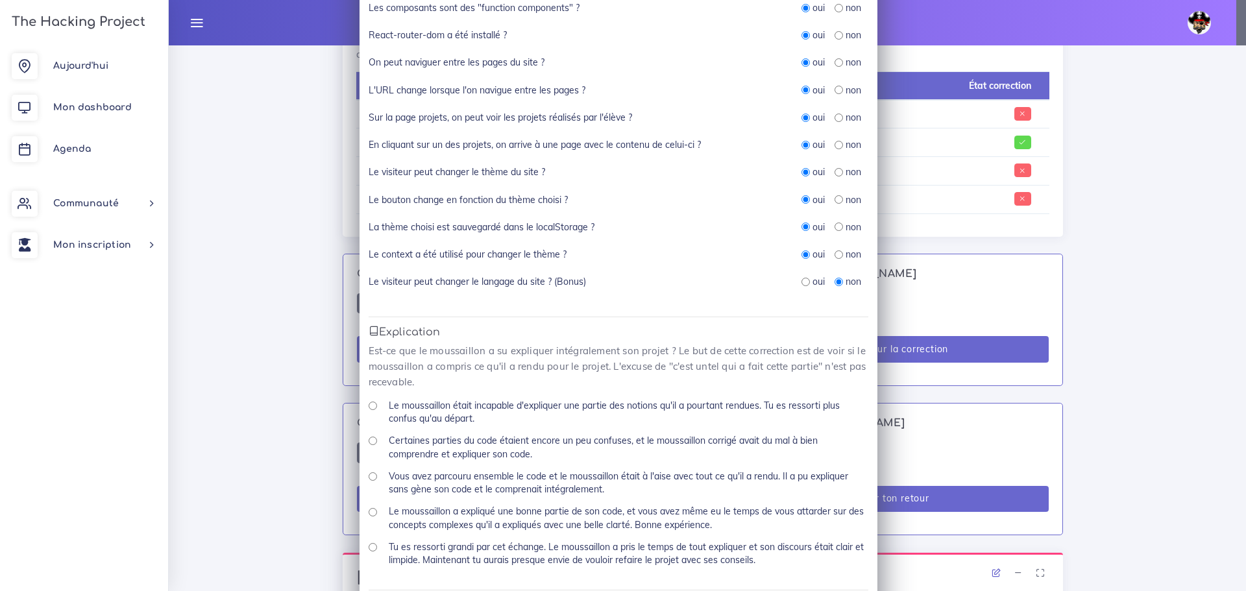
scroll to position [289, 0]
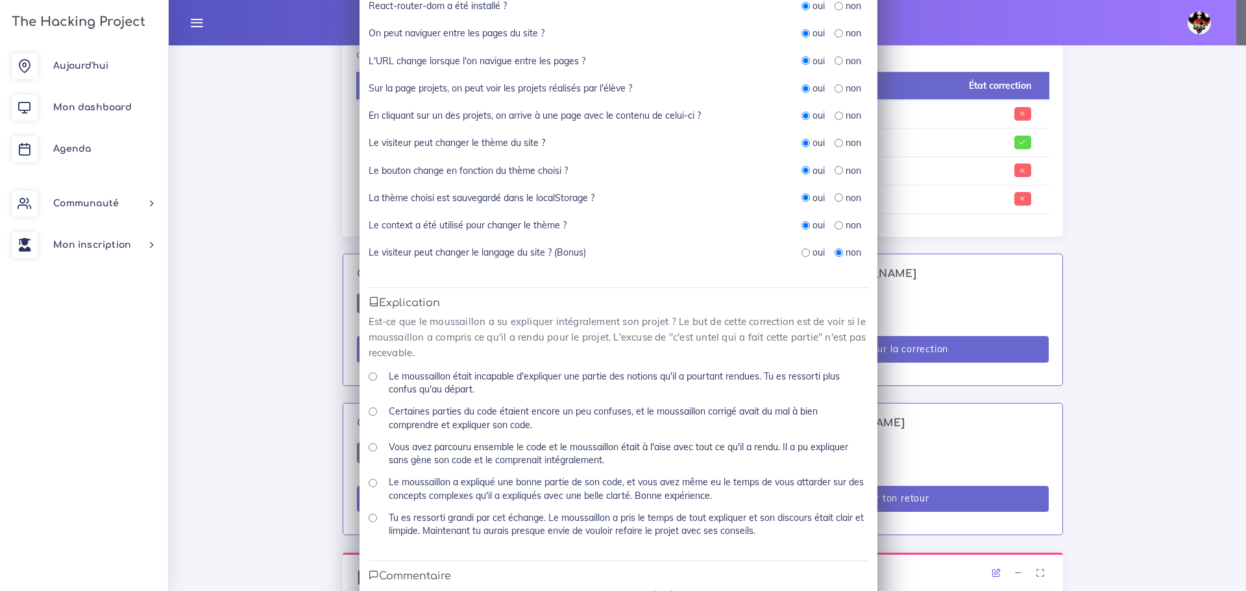
click at [369, 449] on input "Vous avez parcouru ensemble le code et le moussaillon était à l'aise avec tout …" at bounding box center [373, 447] width 8 height 8
radio input "true"
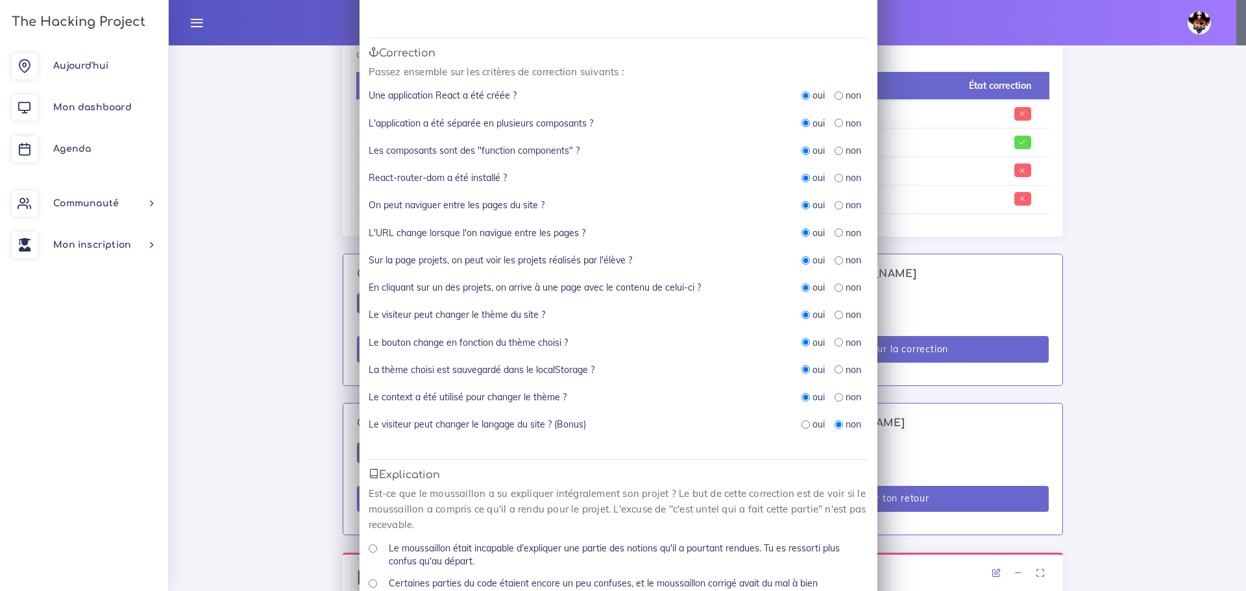
scroll to position [94, 0]
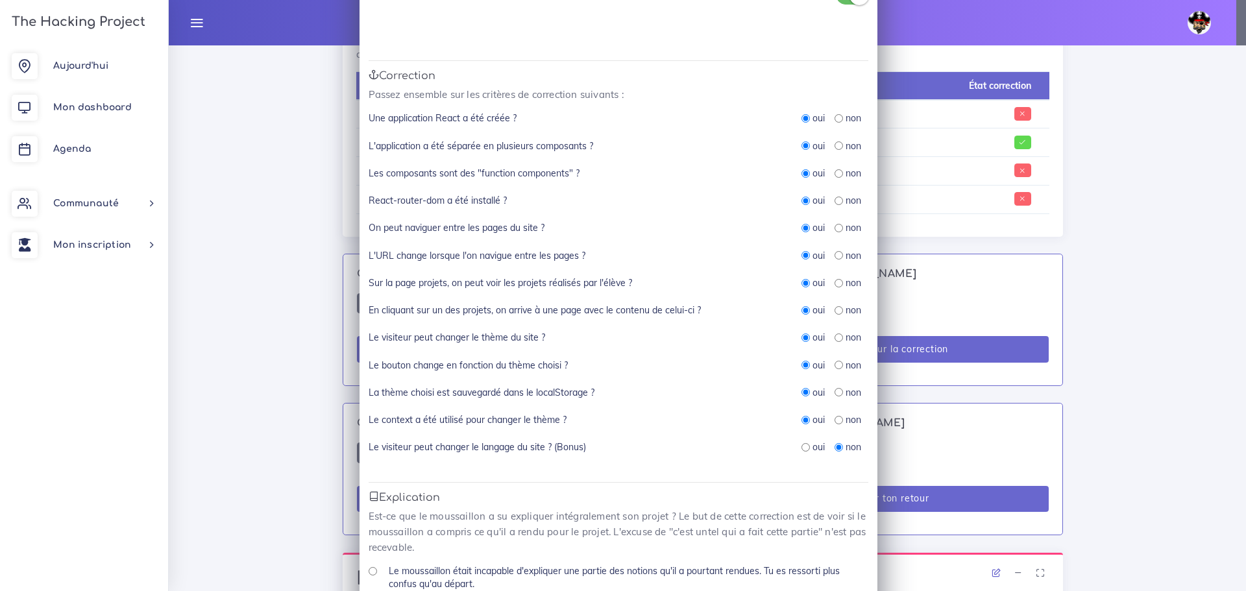
click at [801, 446] on input "radio" at bounding box center [805, 447] width 8 height 8
radio input "true"
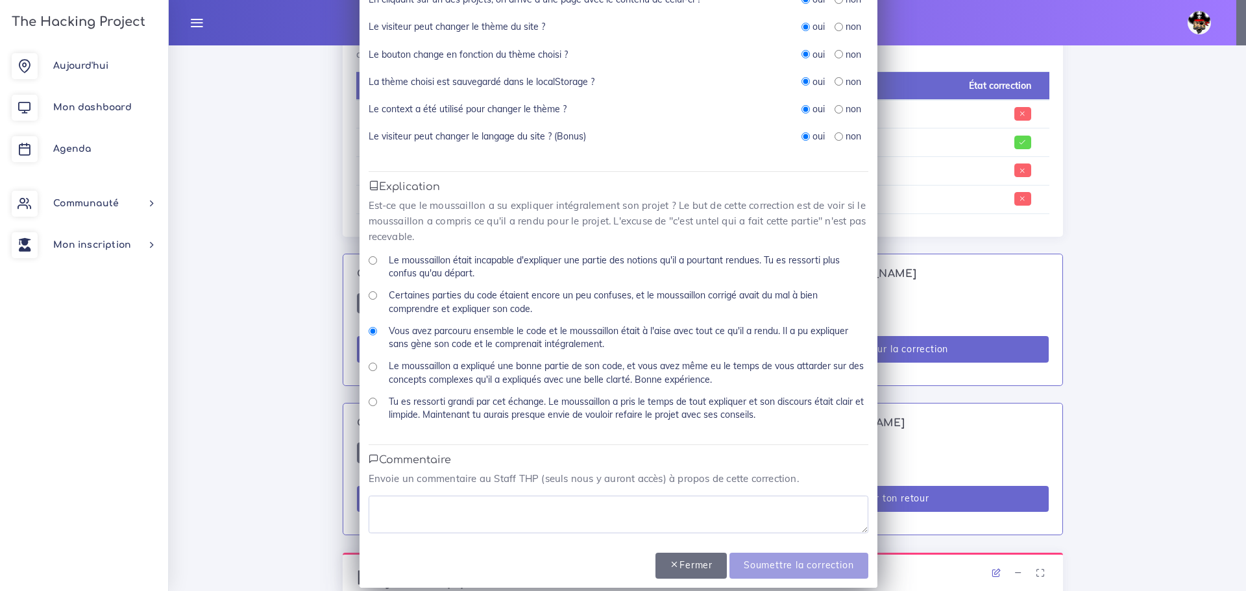
scroll to position [419, 0]
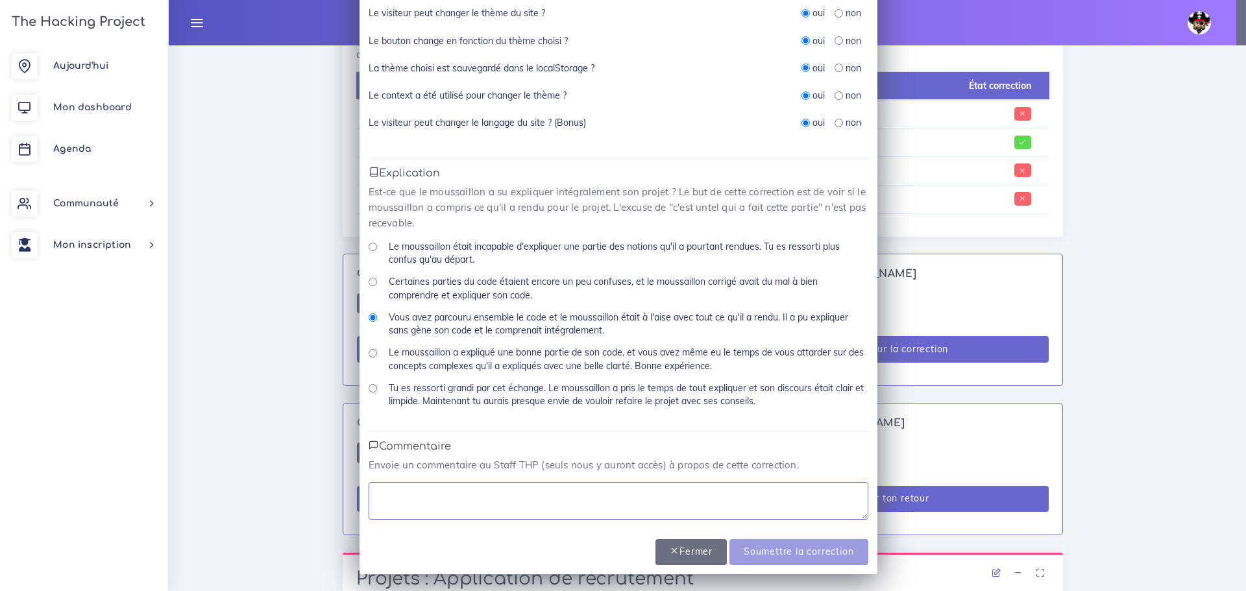
click at [559, 499] on textarea at bounding box center [619, 501] width 500 height 38
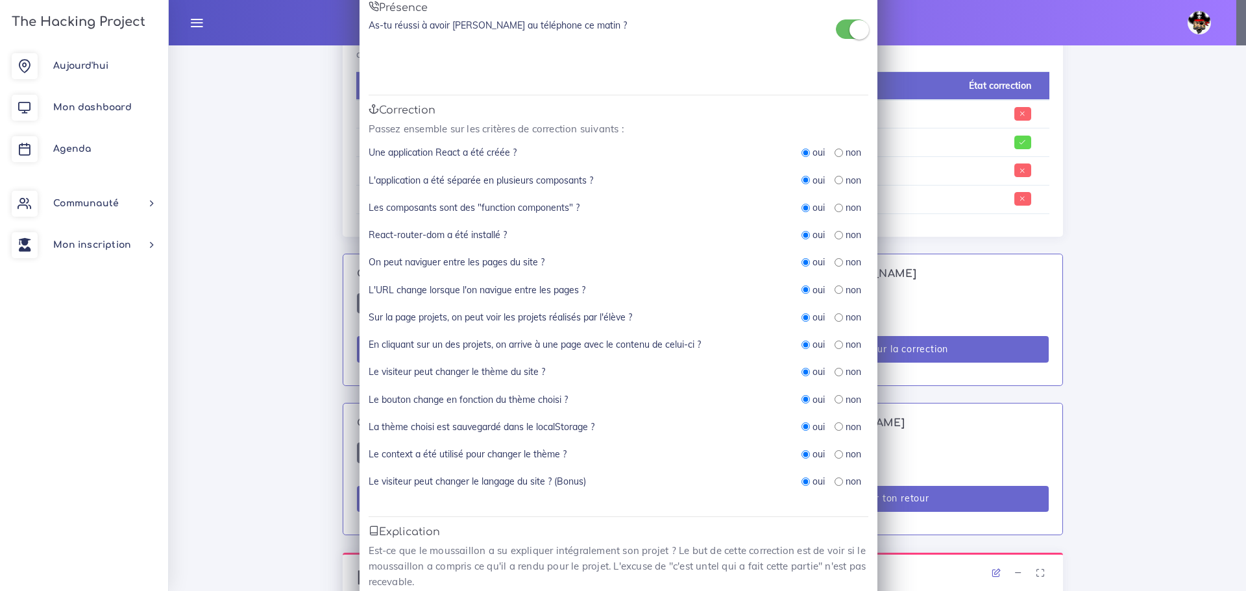
scroll to position [29, 0]
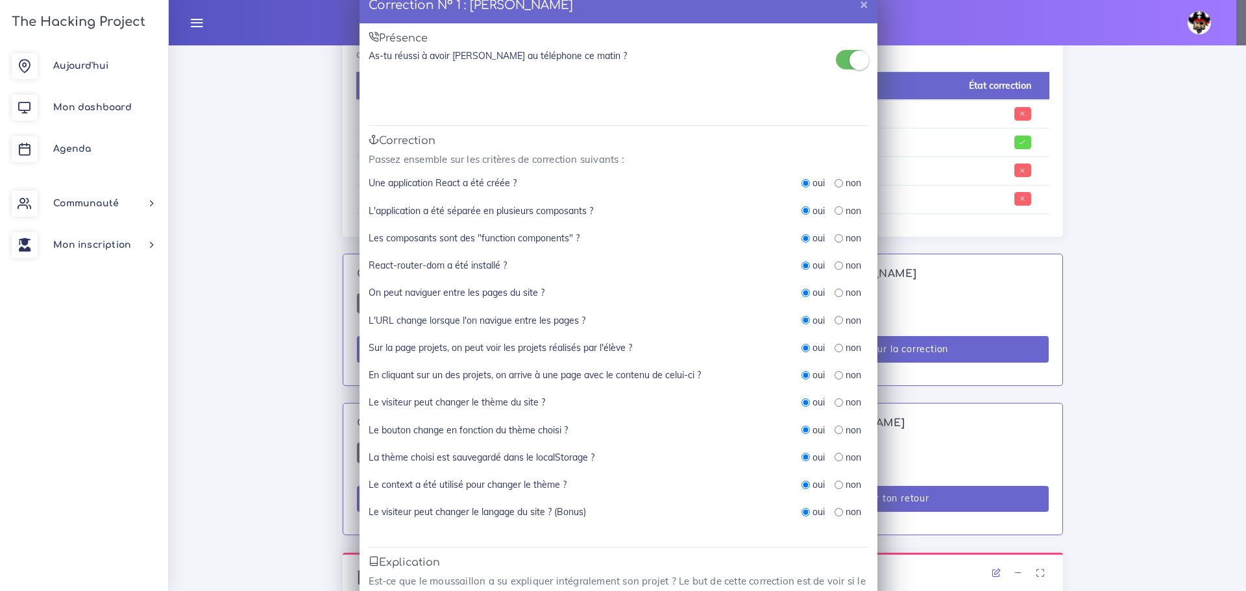
type textarea "l'app est simple mais tout fonctionne bien."
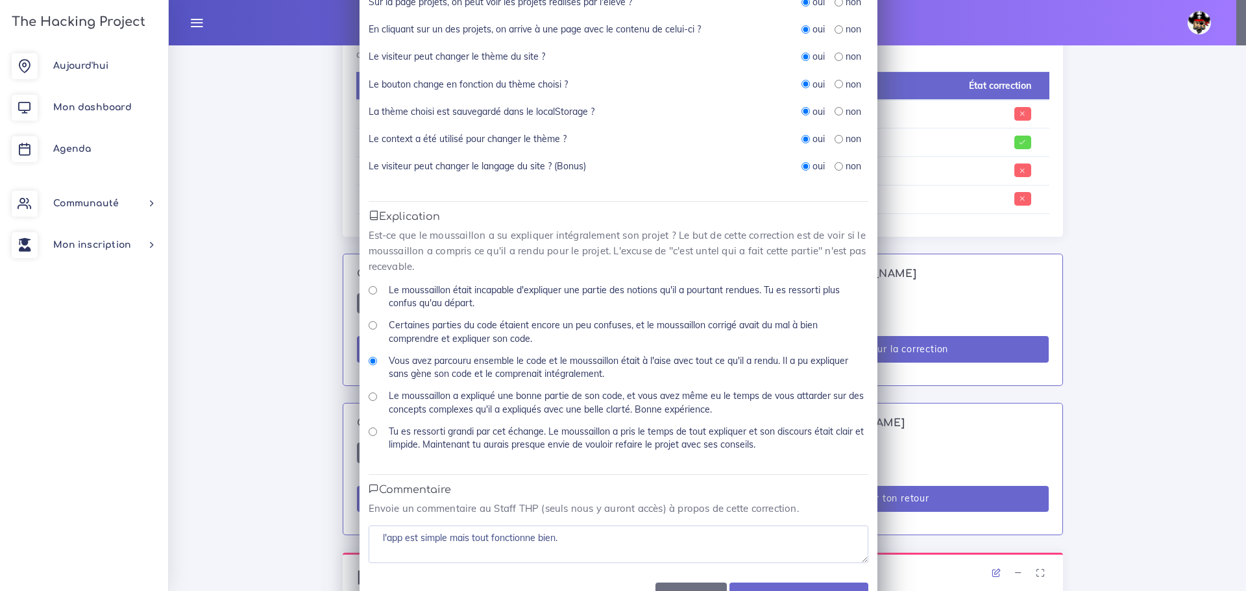
scroll to position [419, 0]
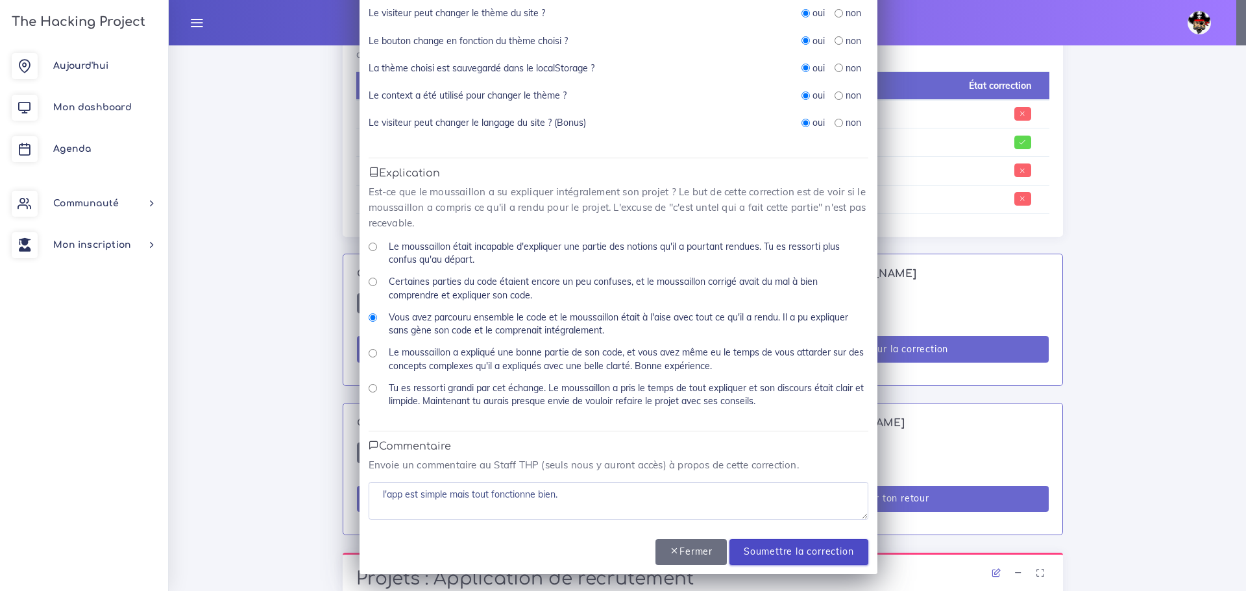
click at [768, 553] on input "Soumettre la correction" at bounding box center [798, 552] width 138 height 27
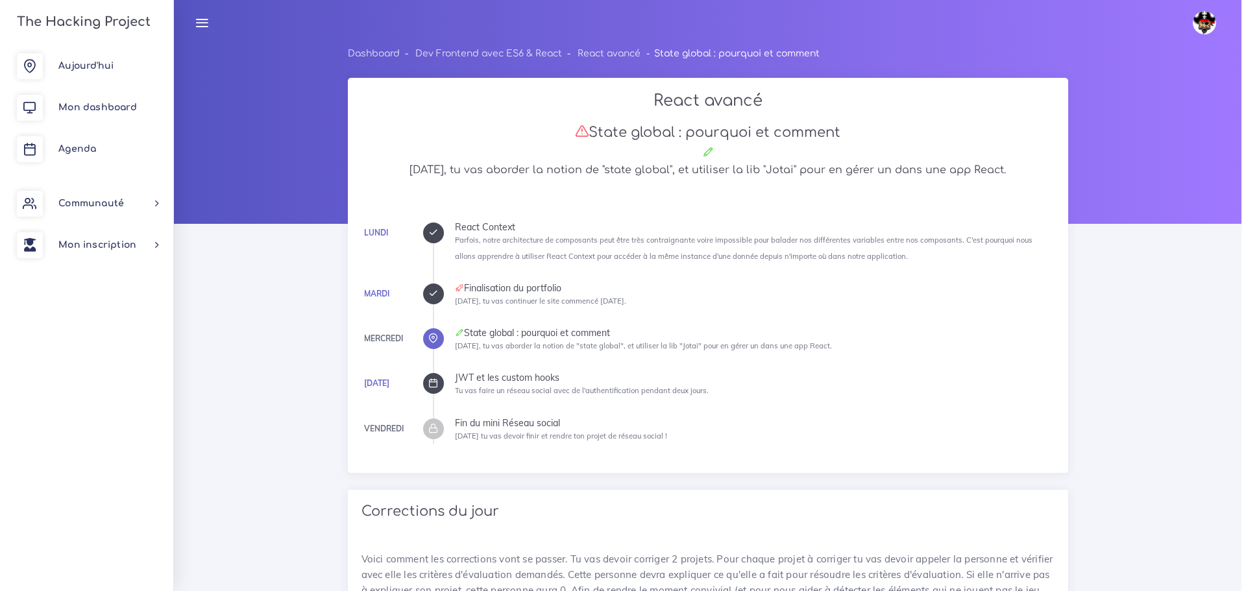
scroll to position [646, 0]
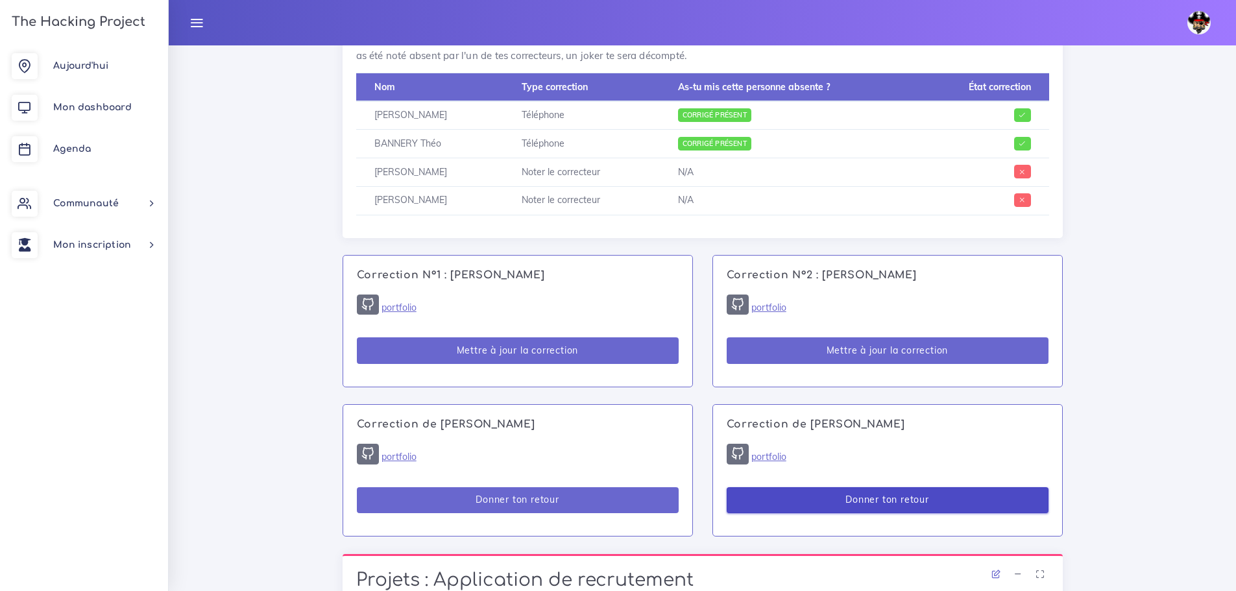
click at [829, 497] on button "Donner ton retour" at bounding box center [888, 500] width 322 height 27
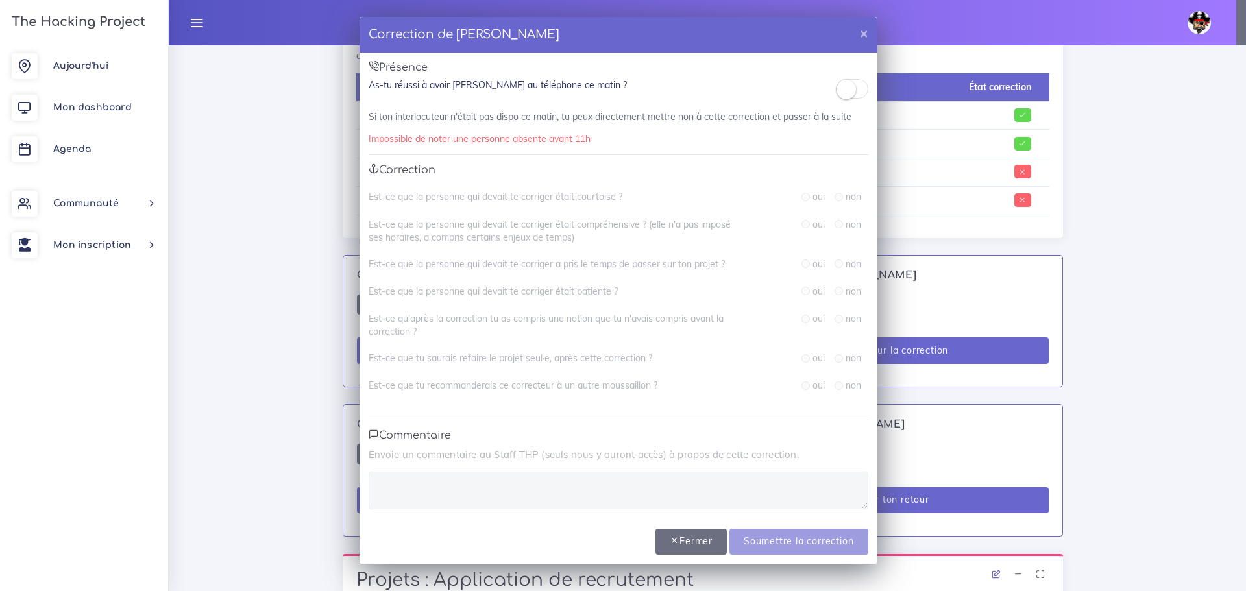
click at [856, 92] on span at bounding box center [852, 88] width 32 height 19
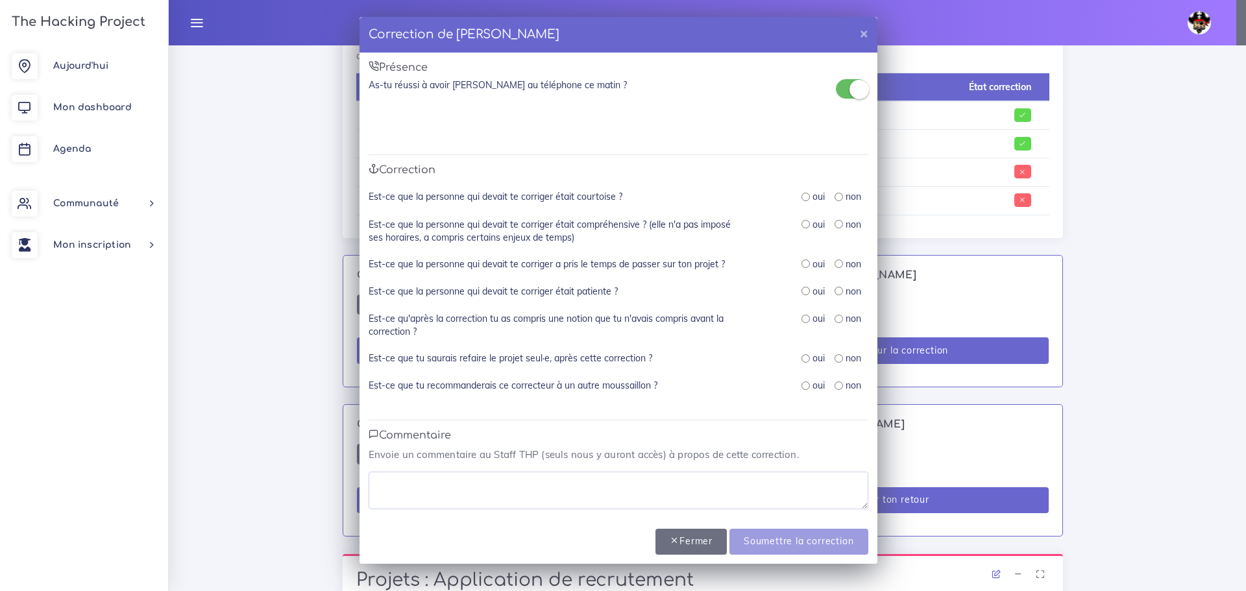
click at [806, 199] on input "radio" at bounding box center [805, 197] width 8 height 8
radio input "true"
click at [803, 223] on input "radio" at bounding box center [805, 224] width 8 height 8
radio input "true"
click at [805, 265] on input "radio" at bounding box center [805, 264] width 8 height 8
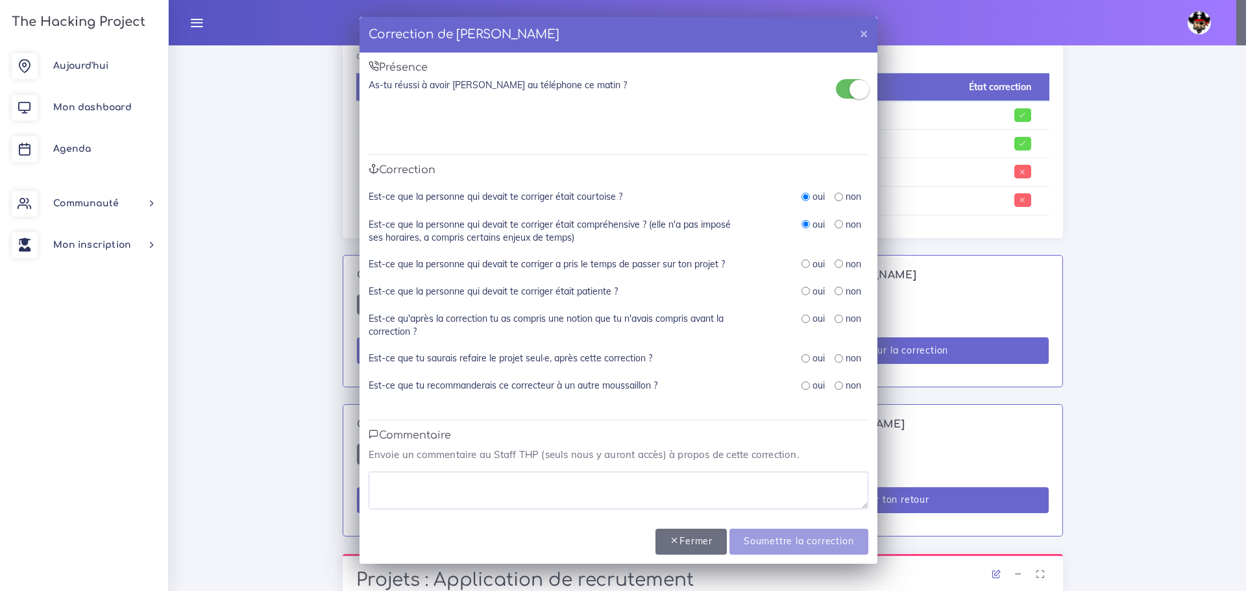
radio input "true"
click at [801, 288] on input "radio" at bounding box center [805, 291] width 8 height 8
radio input "true"
click at [807, 318] on input "radio" at bounding box center [805, 319] width 8 height 8
radio input "true"
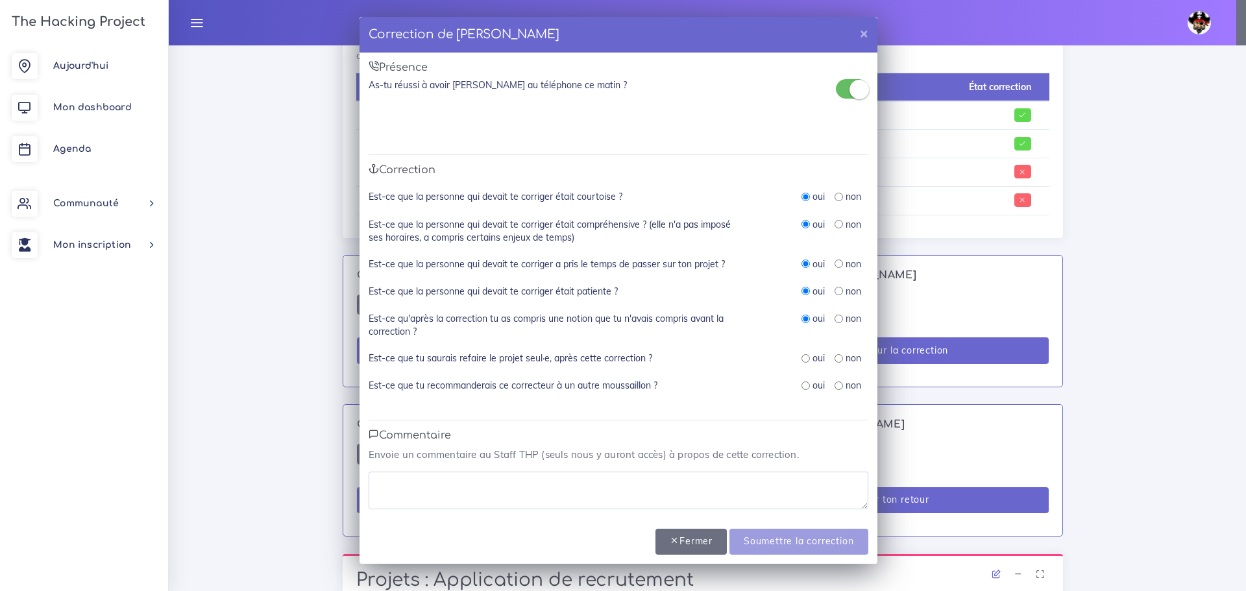
click at [804, 361] on input "radio" at bounding box center [805, 358] width 8 height 8
radio input "true"
click at [801, 392] on div "oui" at bounding box center [812, 385] width 23 height 13
click at [802, 386] on input "radio" at bounding box center [805, 386] width 8 height 8
radio input "true"
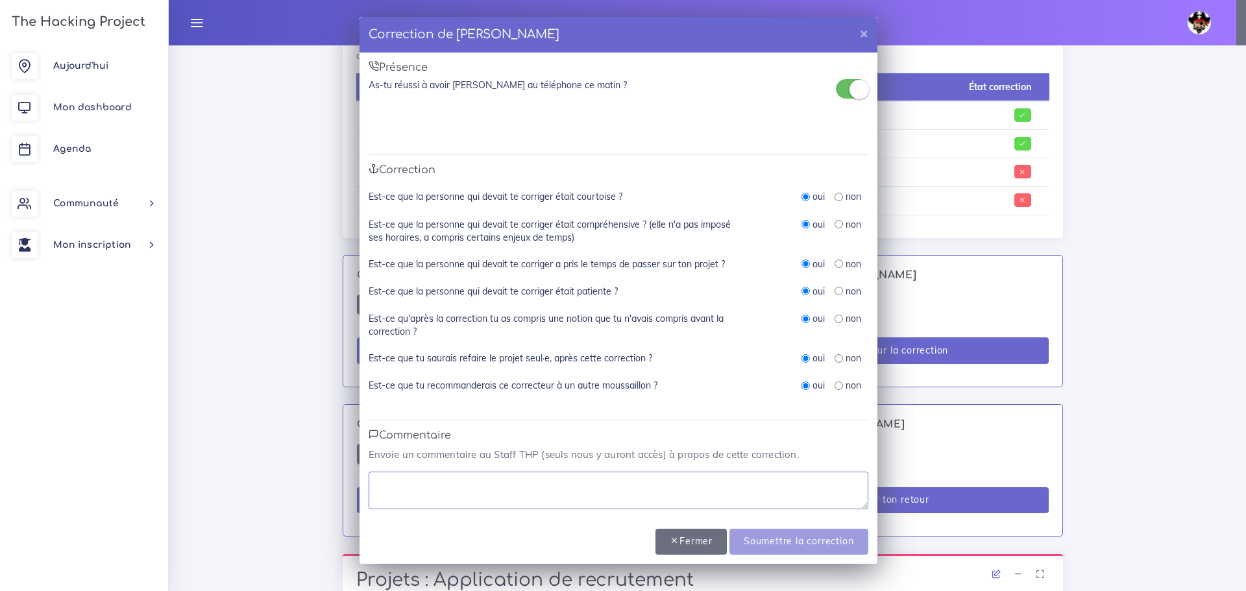
click at [681, 484] on textarea at bounding box center [619, 491] width 500 height 38
drag, startPoint x: 533, startPoint y: 481, endPoint x: 524, endPoint y: 481, distance: 9.7
click at [524, 481] on textarea "Prend bien le temps de lire le code" at bounding box center [619, 491] width 500 height 38
drag, startPoint x: 535, startPoint y: 483, endPoint x: 360, endPoint y: 485, distance: 175.2
click at [360, 485] on div "Présence As-tu réussi à avoir Rosa au téléphone ce matin ? Si ton interlocuteur…" at bounding box center [618, 285] width 518 height 465
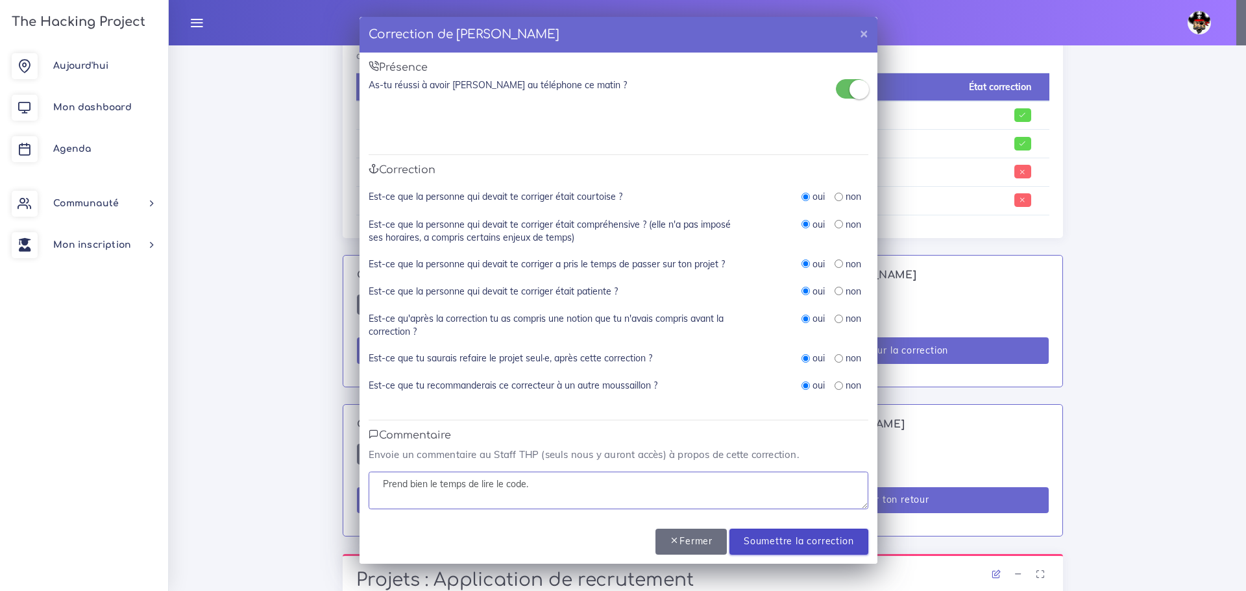
type textarea "Prend bien le temps de lire le code."
click at [762, 537] on input "Soumettre la correction" at bounding box center [798, 542] width 138 height 27
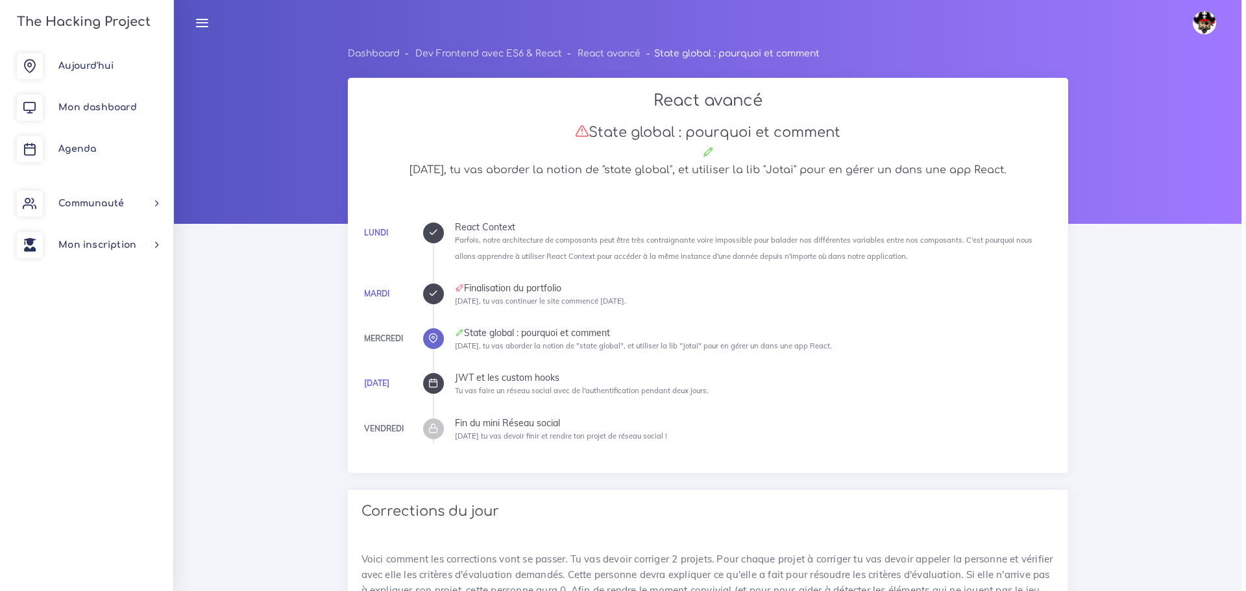
scroll to position [645, 0]
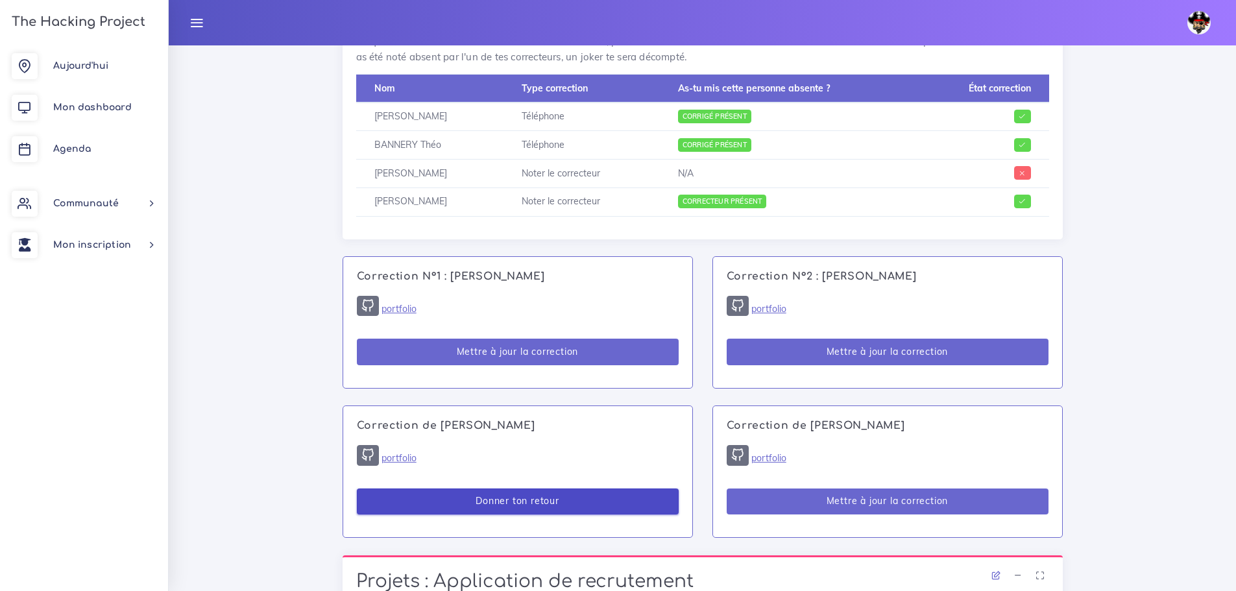
click at [480, 499] on button "Donner ton retour" at bounding box center [518, 502] width 322 height 27
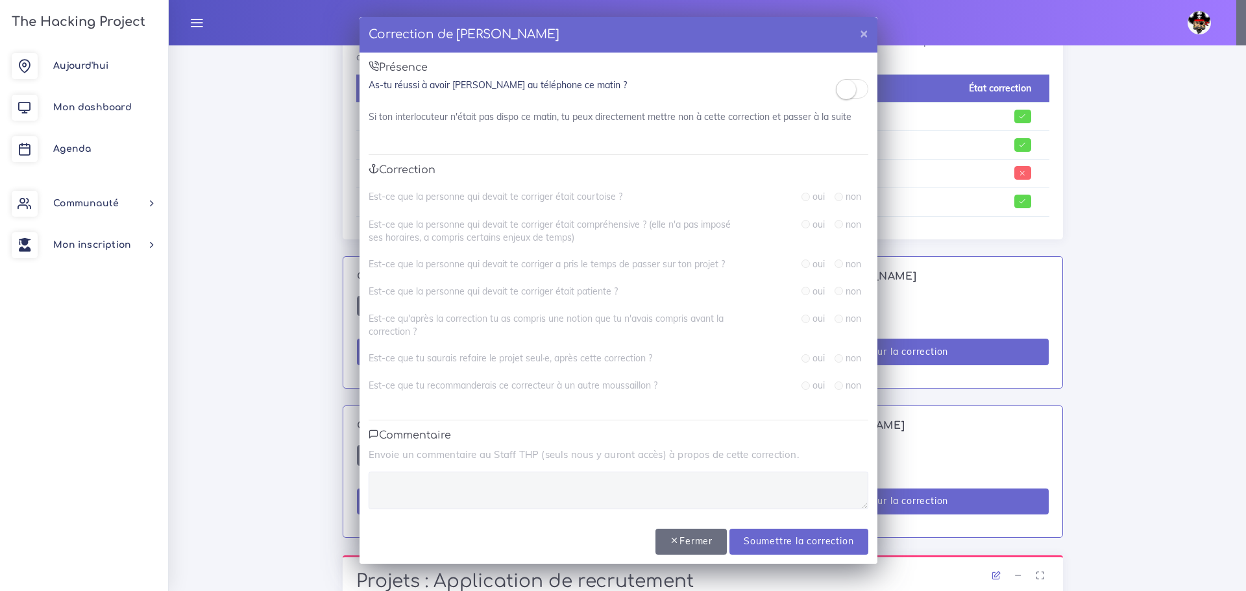
click at [860, 92] on span at bounding box center [852, 88] width 32 height 19
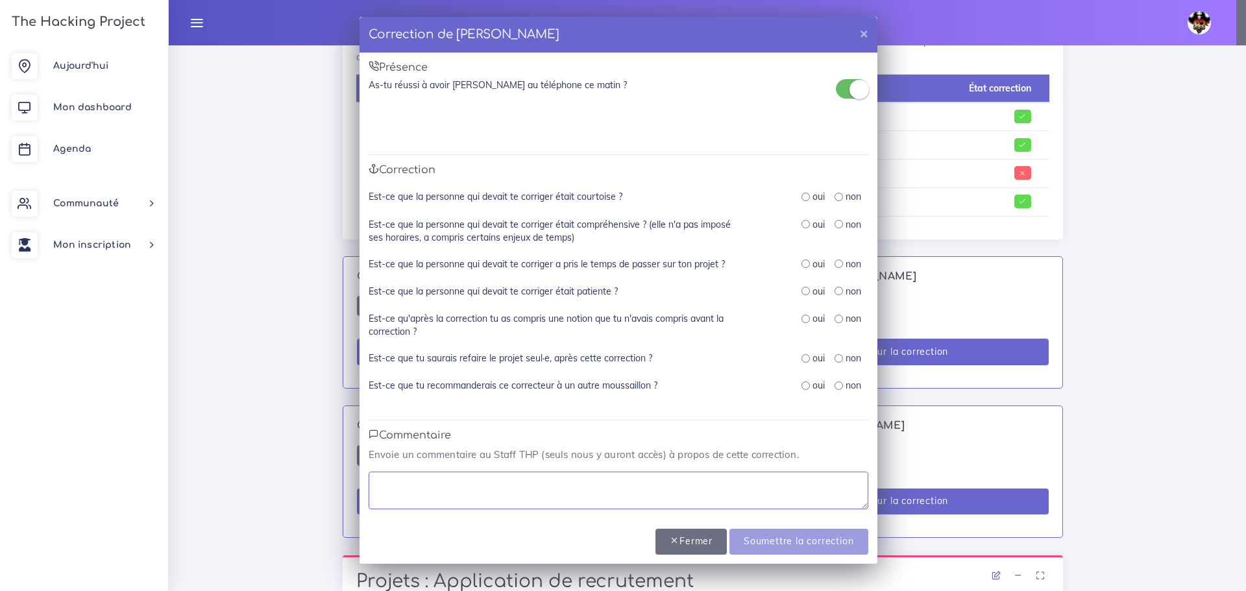
click at [628, 480] on textarea at bounding box center [619, 491] width 500 height 38
paste textarea "Prend bien le temps de lire le code."
type textarea "Prend bien le temps de lire le code."
click at [803, 389] on input "radio" at bounding box center [805, 386] width 8 height 8
radio input "true"
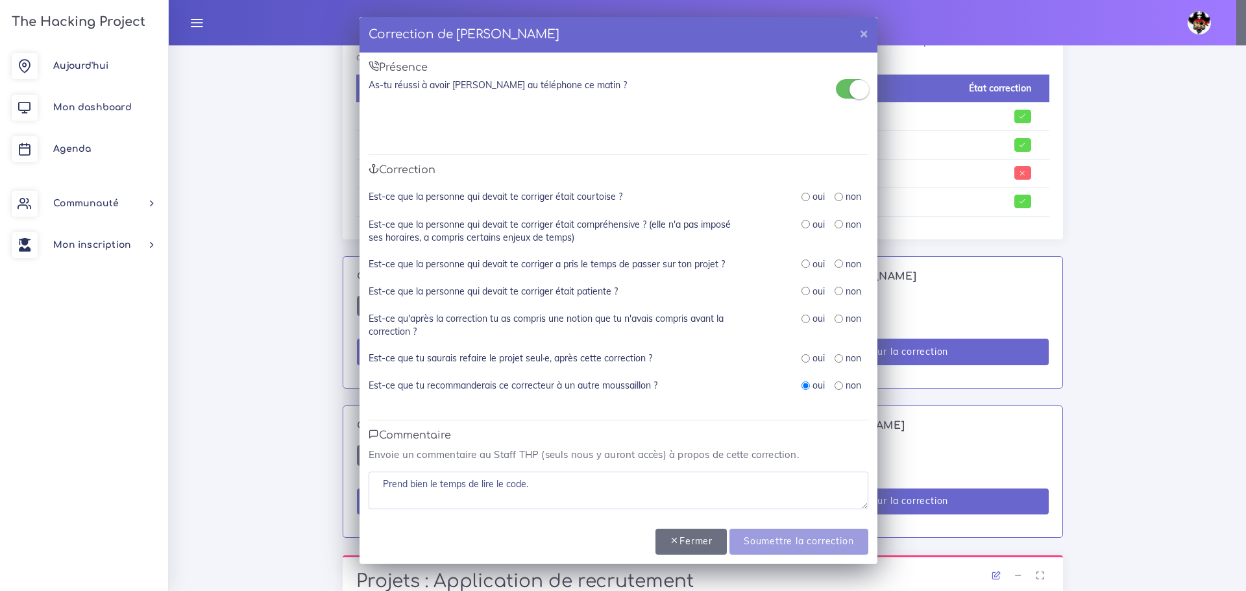
click at [806, 361] on input "radio" at bounding box center [805, 358] width 8 height 8
radio input "true"
click at [803, 318] on input "radio" at bounding box center [805, 319] width 8 height 8
radio input "true"
click at [808, 291] on input "radio" at bounding box center [805, 291] width 8 height 8
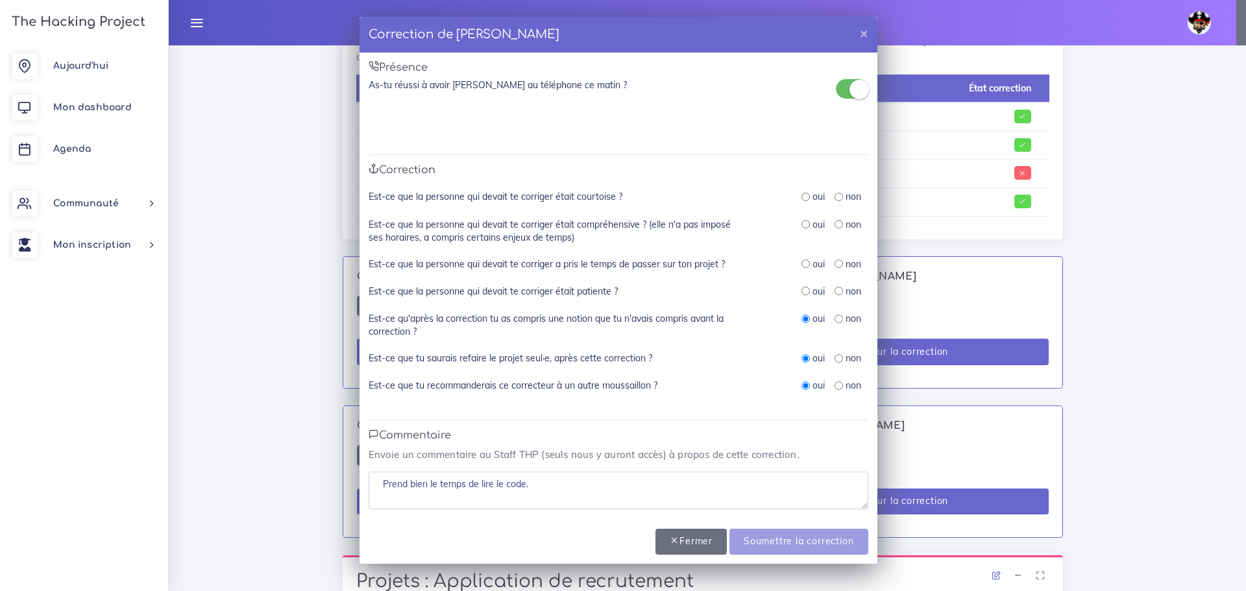
radio input "true"
click at [805, 261] on input "radio" at bounding box center [805, 264] width 8 height 8
radio input "true"
click at [803, 229] on div "oui" at bounding box center [812, 224] width 23 height 13
click at [805, 219] on div "oui" at bounding box center [812, 224] width 23 height 13
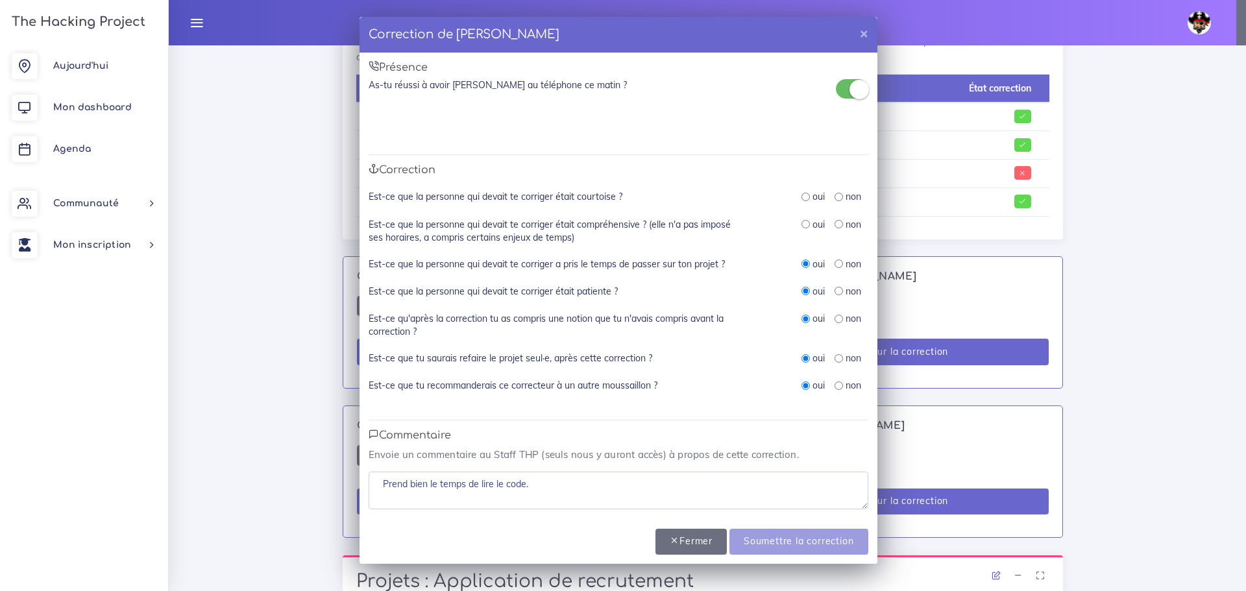
click at [804, 221] on input "radio" at bounding box center [805, 224] width 8 height 8
radio input "true"
click at [805, 200] on input "radio" at bounding box center [805, 197] width 8 height 8
radio input "true"
click at [784, 538] on input "Soumettre la correction" at bounding box center [798, 542] width 138 height 27
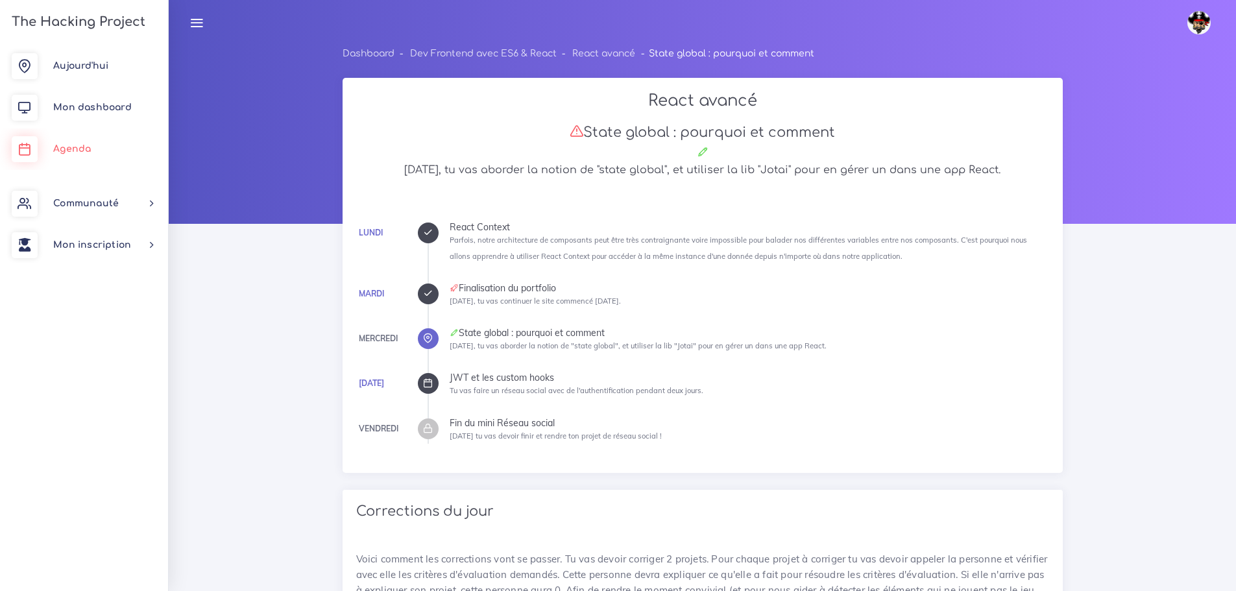
click at [71, 149] on span "Agenda" at bounding box center [72, 149] width 38 height 10
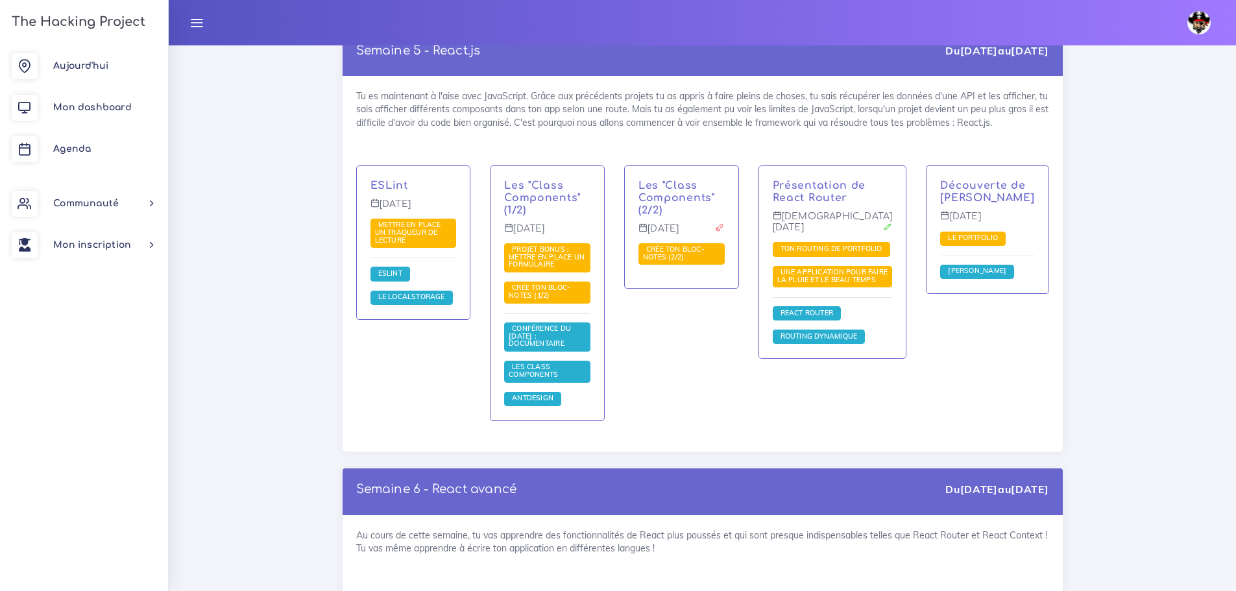
scroll to position [9279, 0]
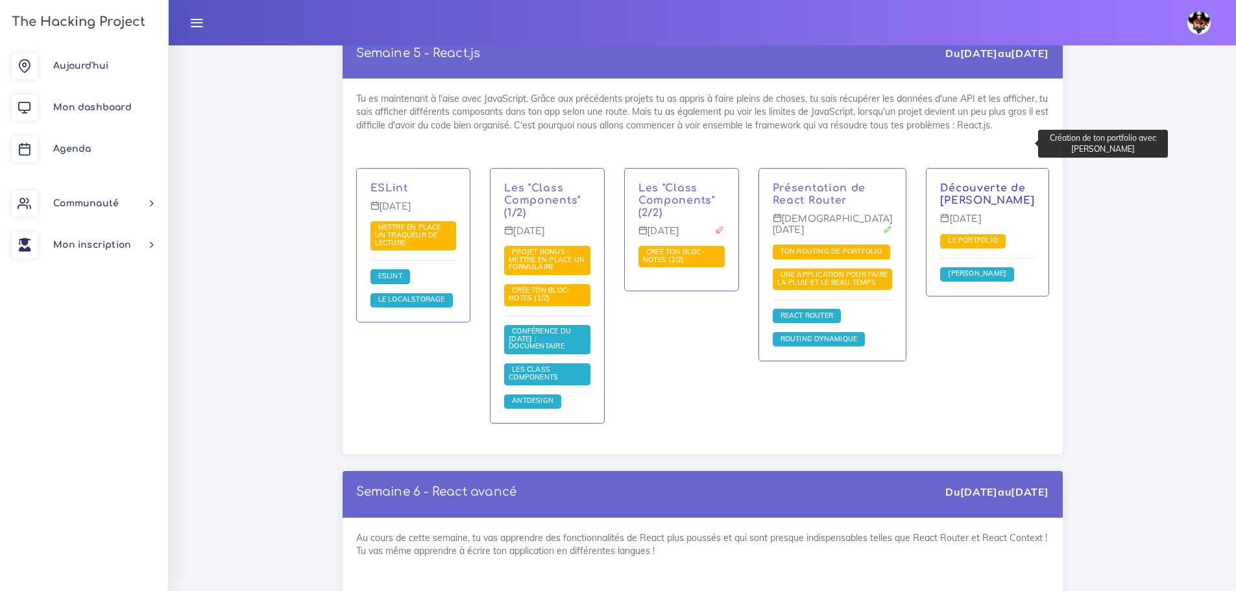
click at [974, 182] on link "Découverte de [PERSON_NAME]" at bounding box center [987, 194] width 94 height 24
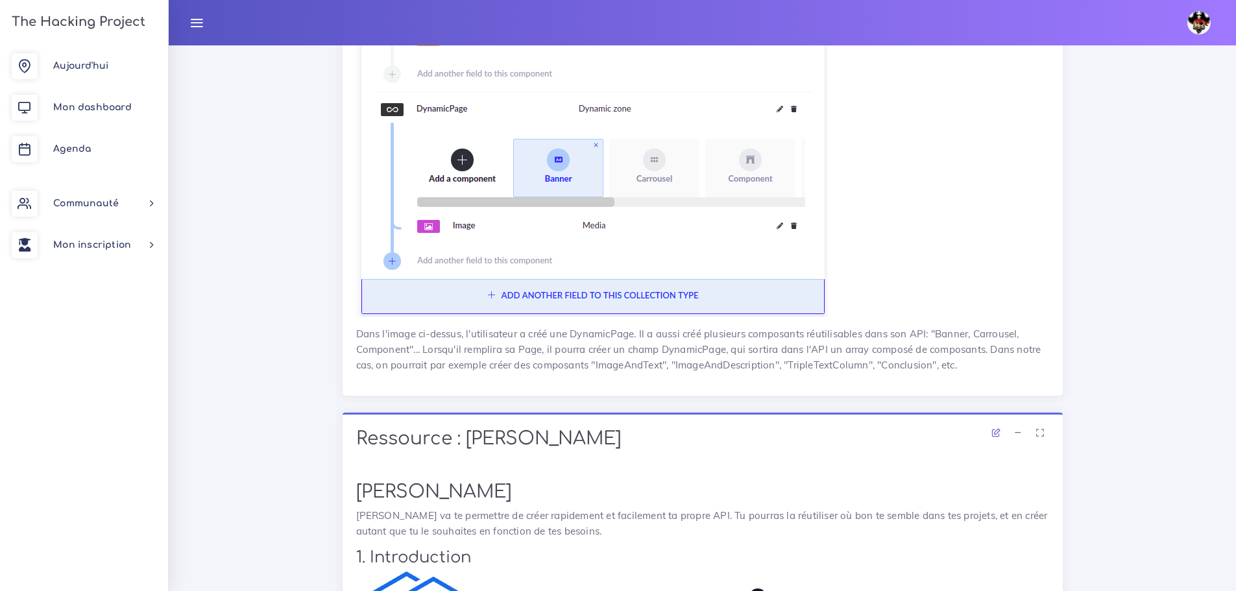
scroll to position [1038, 0]
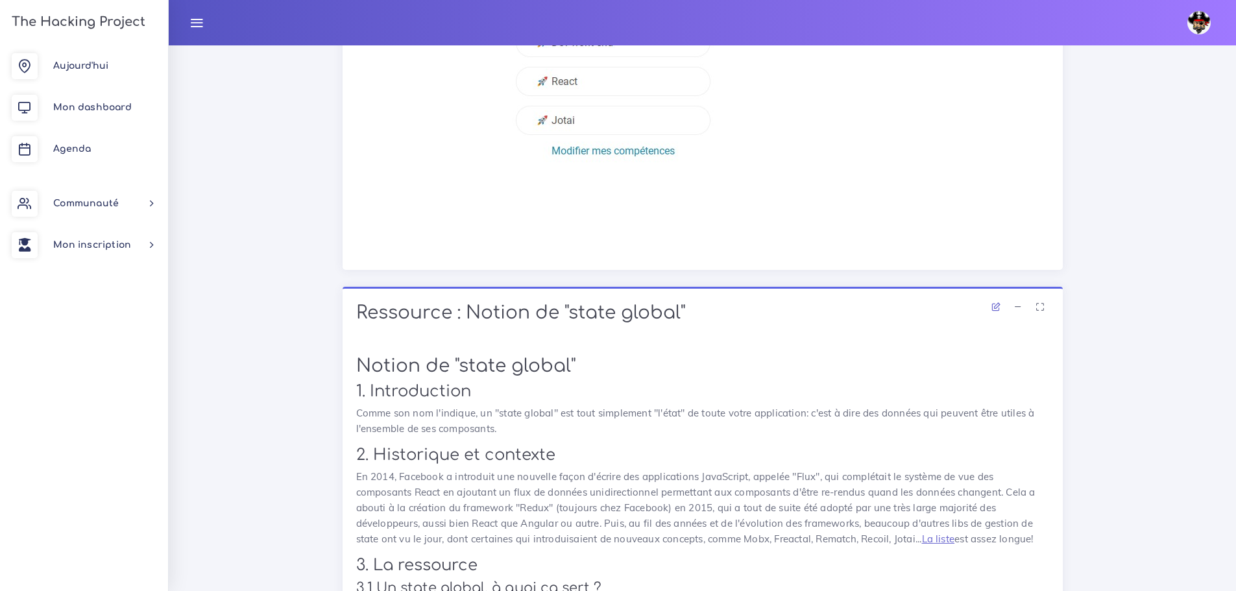
scroll to position [4347, 0]
